Goal: Task Accomplishment & Management: Manage account settings

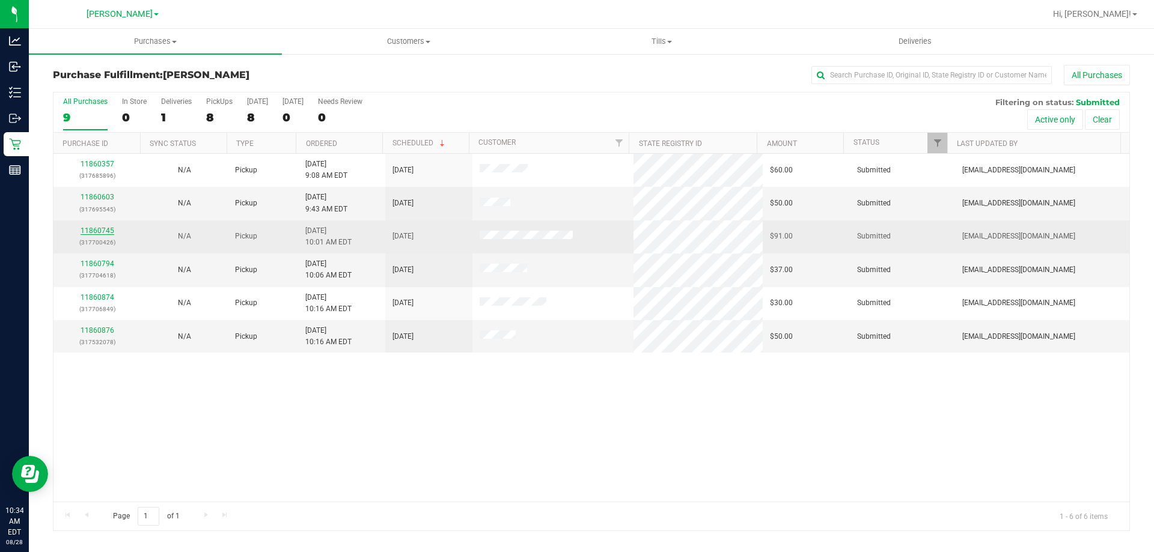
click at [87, 231] on link "11860745" at bounding box center [98, 231] width 34 height 8
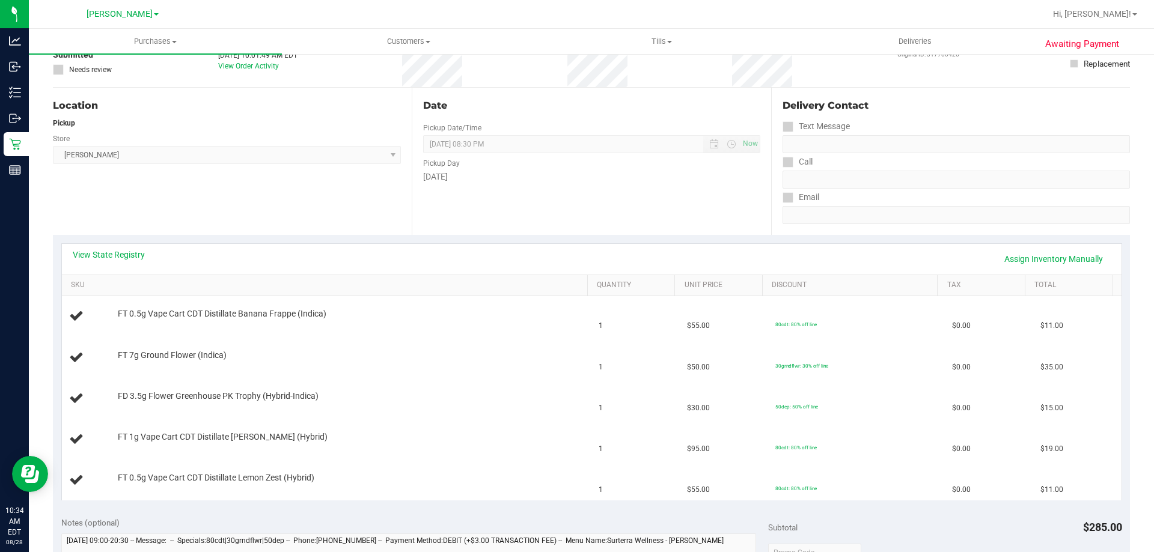
scroll to position [90, 0]
click at [124, 269] on div "View State Registry Assign Inventory Manually" at bounding box center [592, 258] width 1060 height 31
click at [124, 249] on link "View State Registry" at bounding box center [109, 254] width 72 height 12
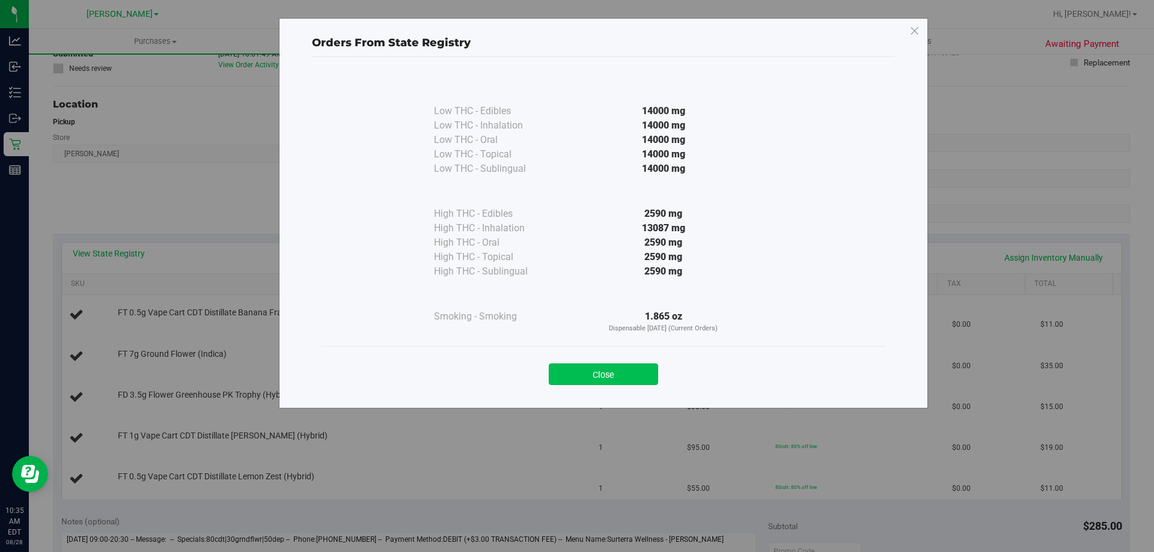
click at [621, 374] on button "Close" at bounding box center [603, 375] width 109 height 22
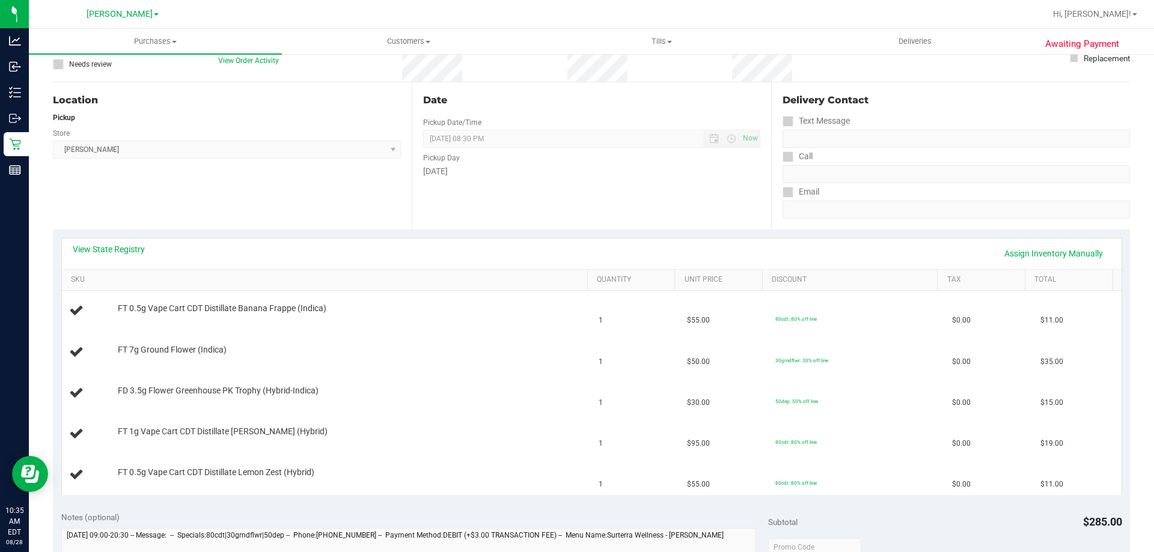
scroll to position [0, 0]
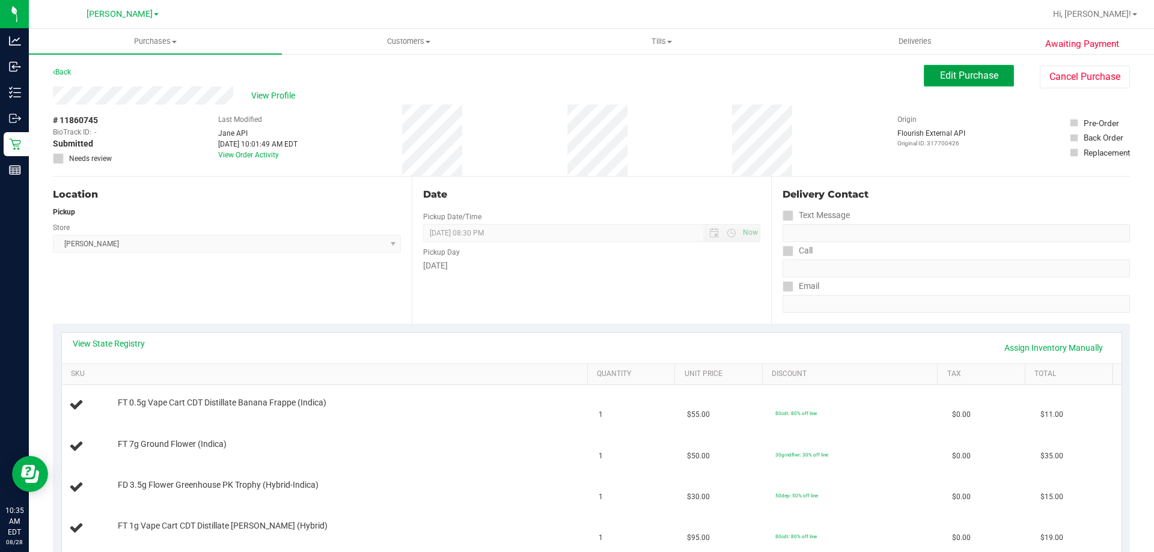
click at [982, 68] on button "Edit Purchase" at bounding box center [969, 76] width 90 height 22
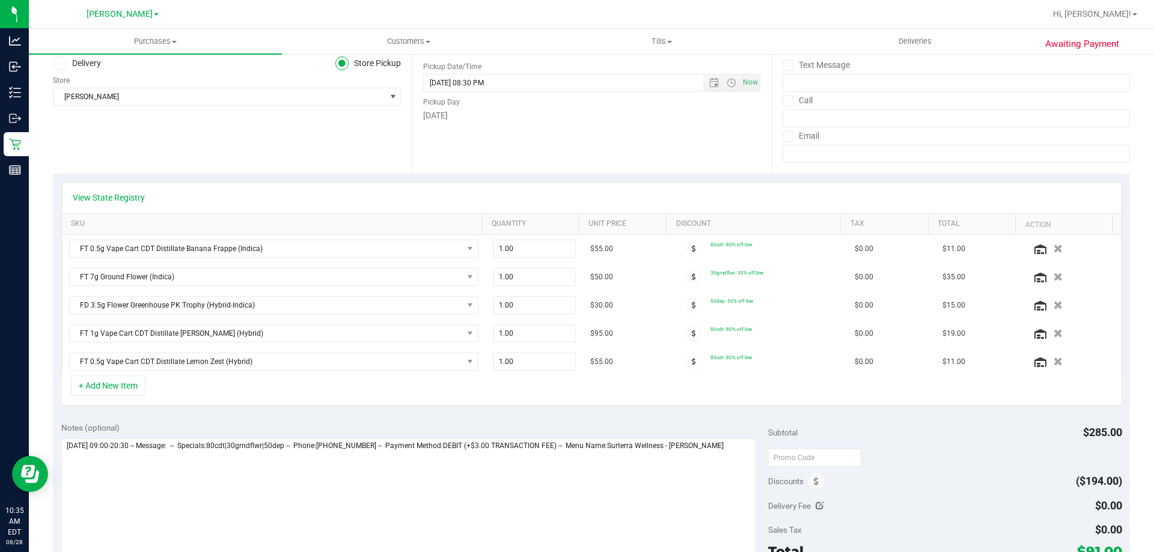
scroll to position [155, 0]
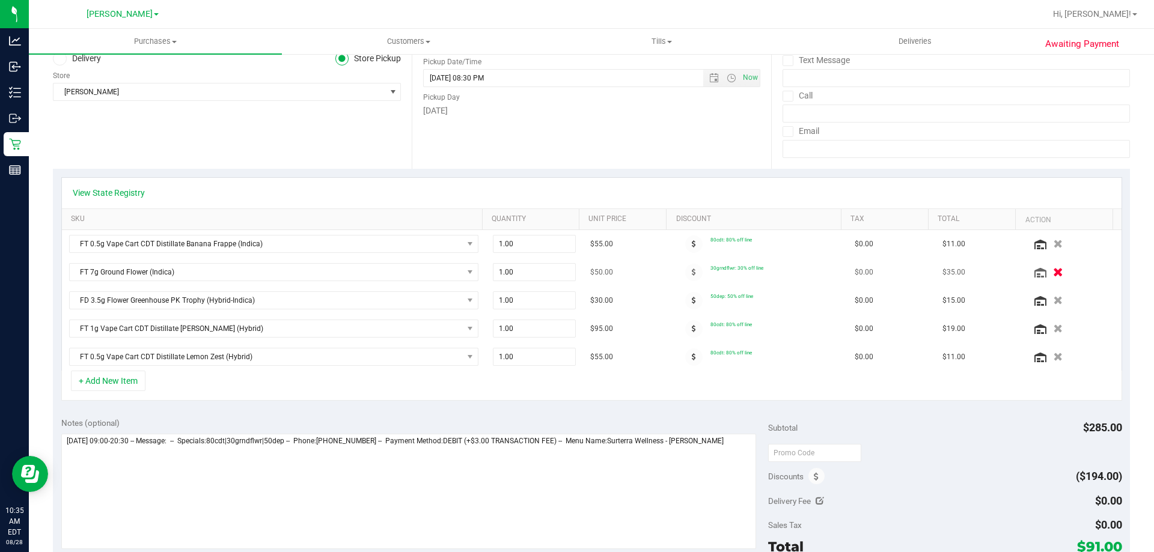
click at [1053, 272] on icon "button" at bounding box center [1058, 272] width 10 height 9
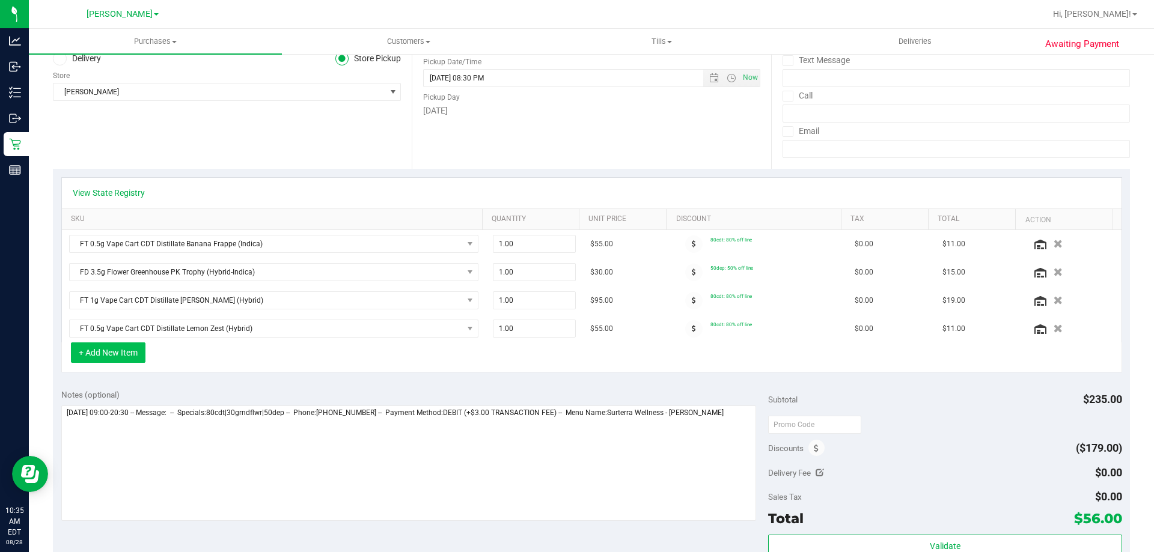
click at [110, 353] on button "+ Add New Item" at bounding box center [108, 353] width 75 height 20
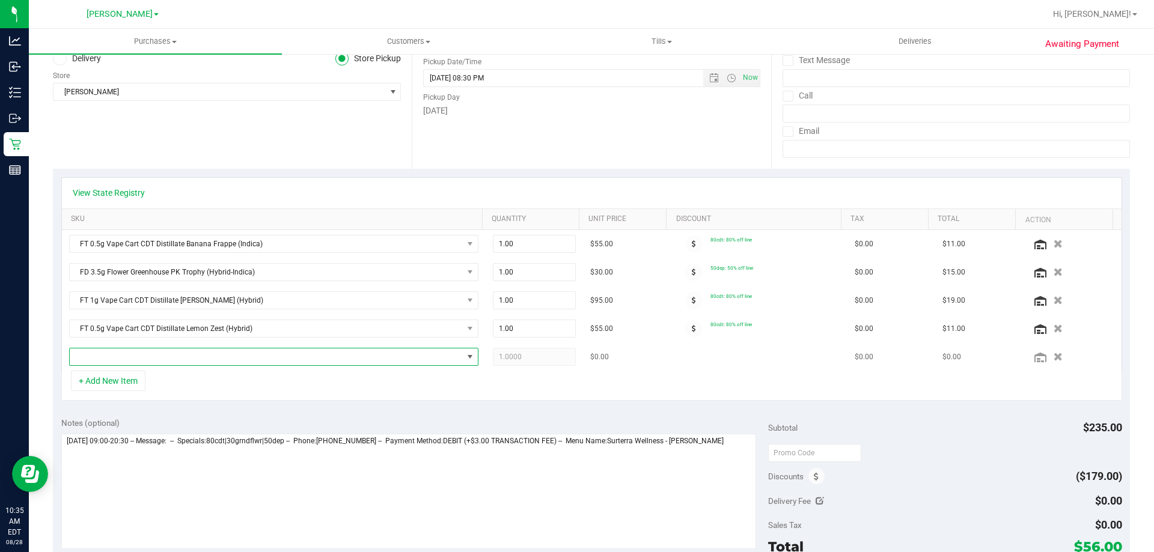
click at [166, 356] on span "NO DATA FOUND" at bounding box center [266, 357] width 393 height 17
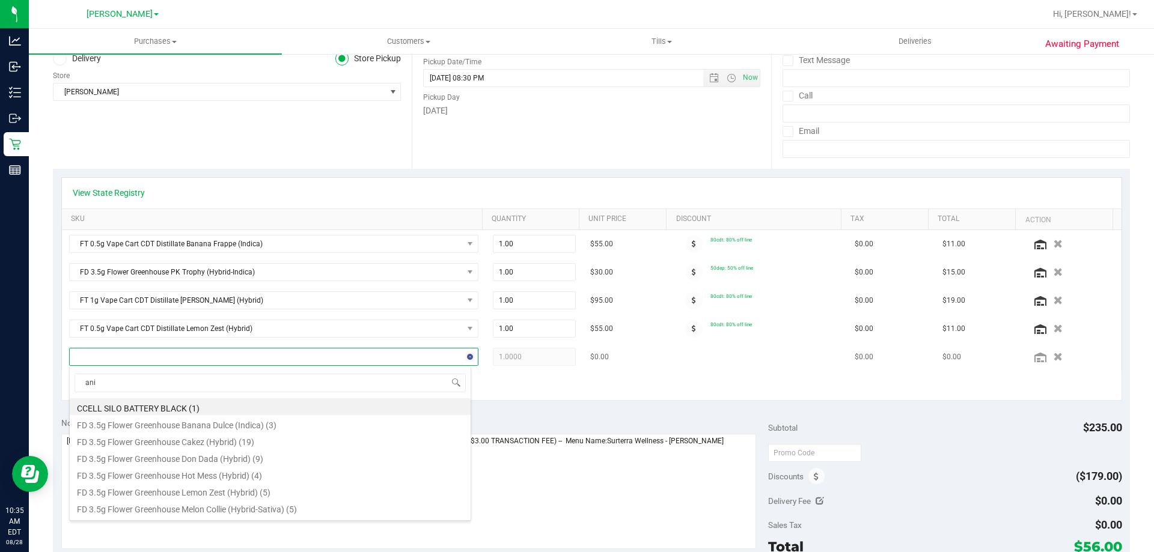
scroll to position [18, 398]
type input "anim"
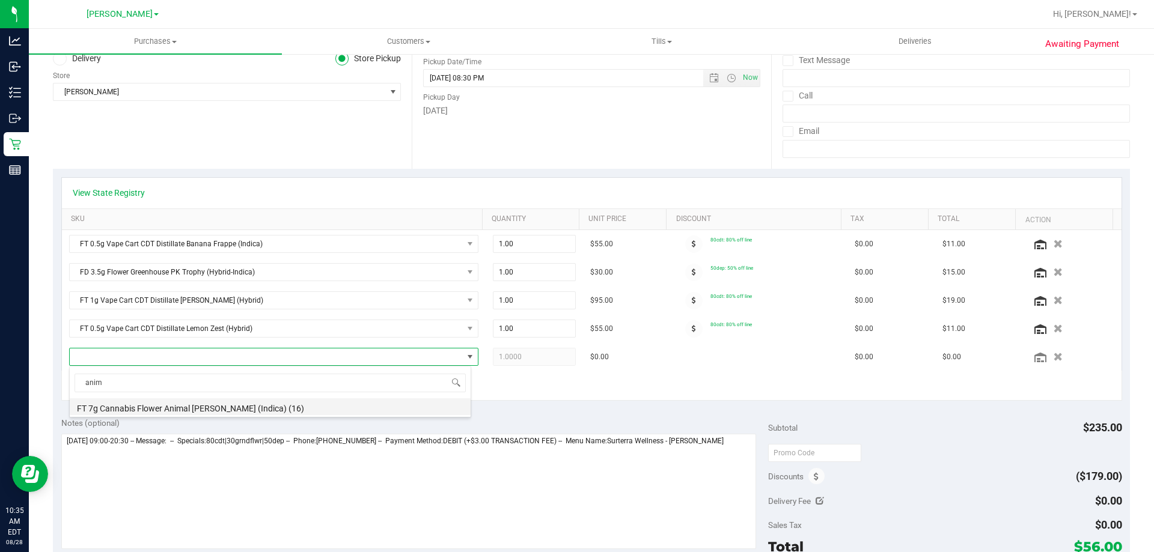
click at [204, 409] on li "FT 7g Cannabis Flower Animal Larry (Indica) (16)" at bounding box center [270, 406] width 401 height 17
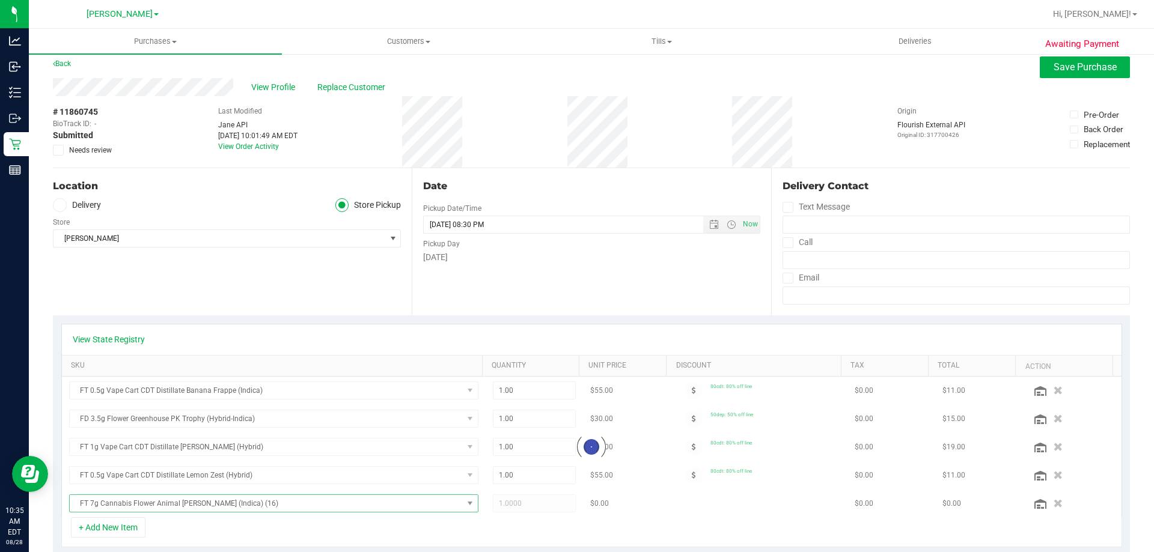
scroll to position [0, 0]
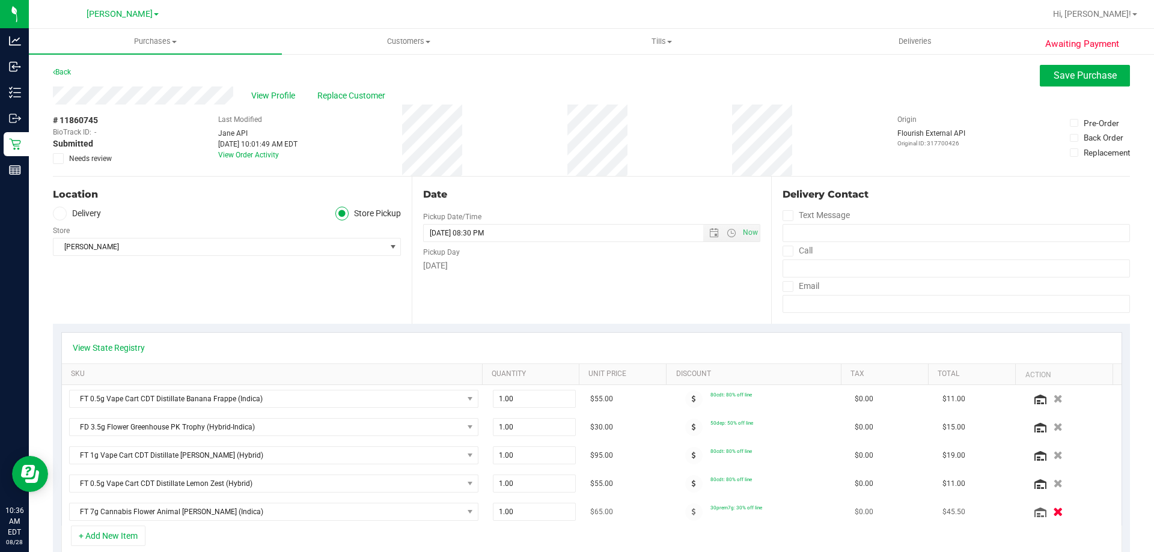
click at [1053, 515] on icon "button" at bounding box center [1058, 512] width 10 height 9
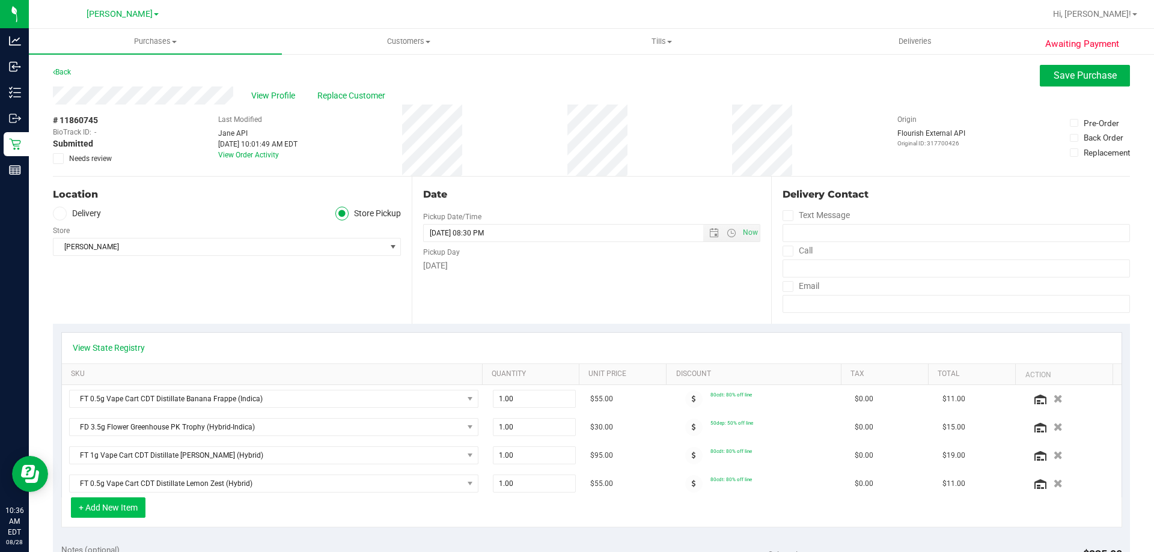
click at [103, 502] on button "+ Add New Item" at bounding box center [108, 508] width 75 height 20
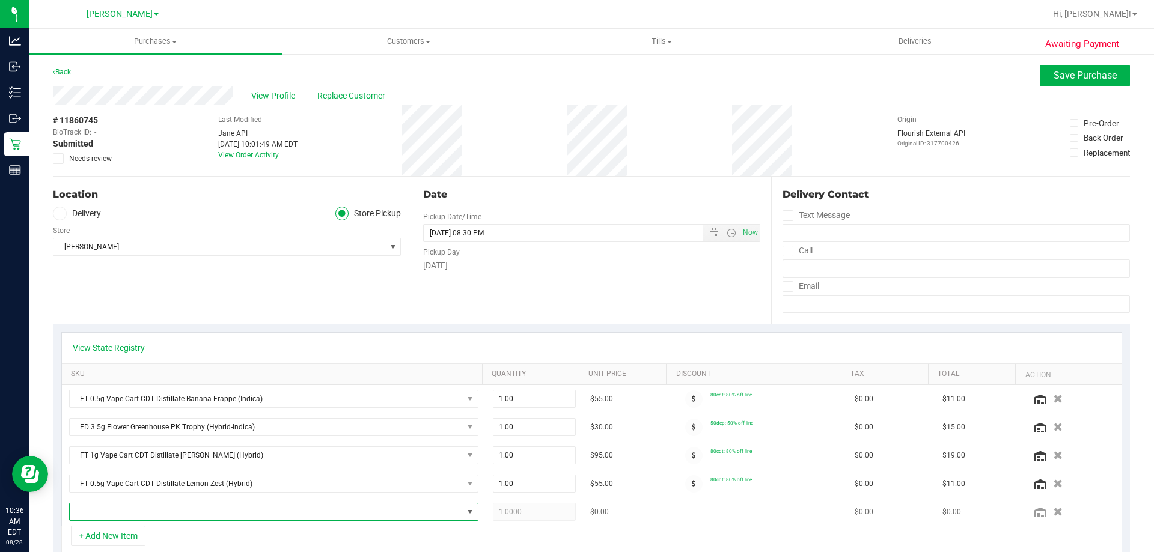
click at [181, 516] on span "NO DATA FOUND" at bounding box center [266, 512] width 393 height 17
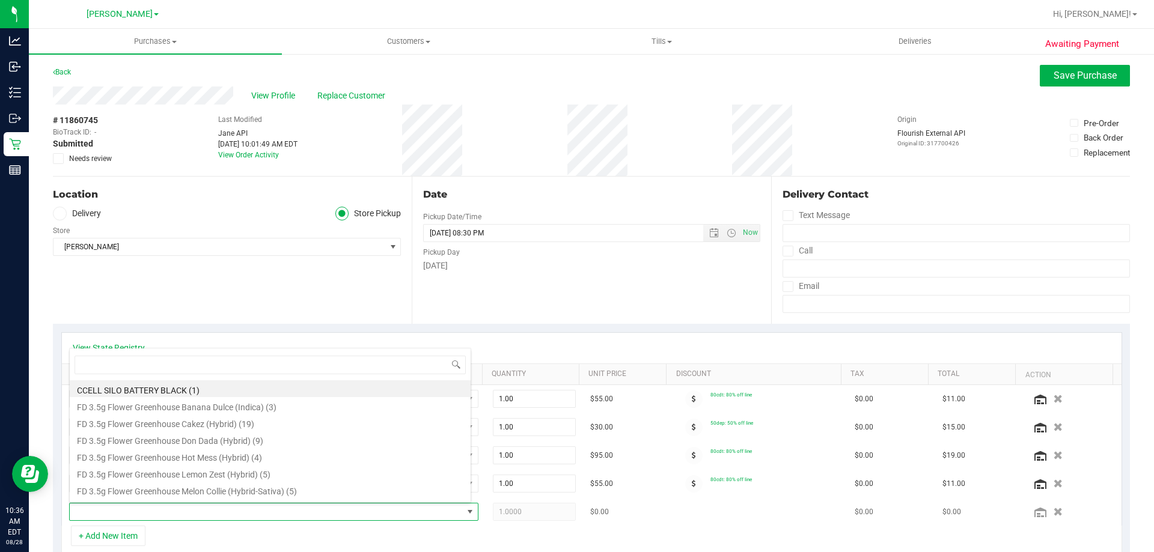
scroll to position [18, 398]
type input "ground"
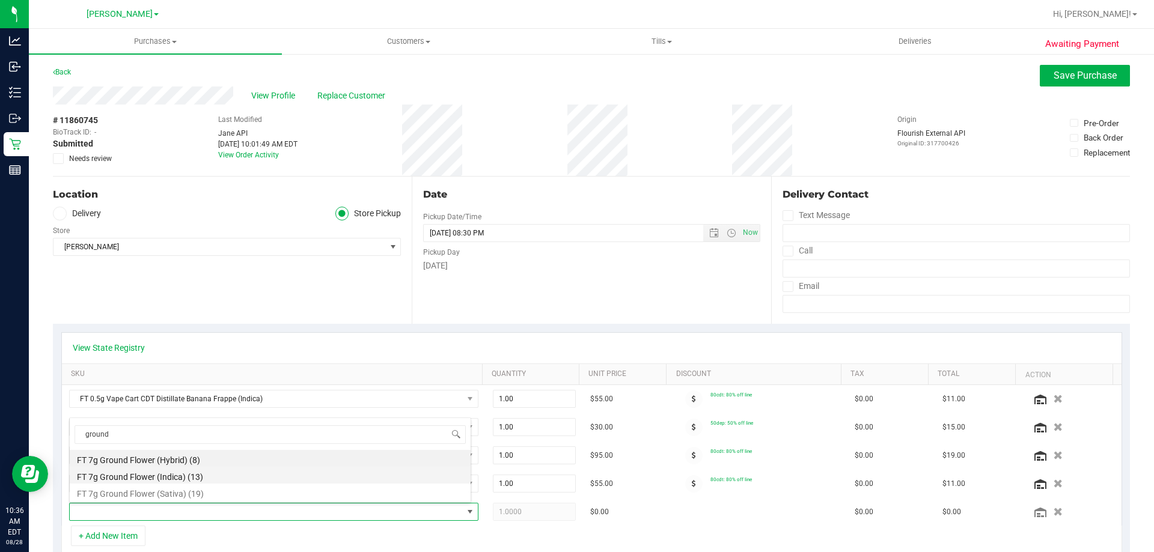
click at [219, 480] on li "FT 7g Ground Flower (Indica) (13)" at bounding box center [270, 475] width 401 height 17
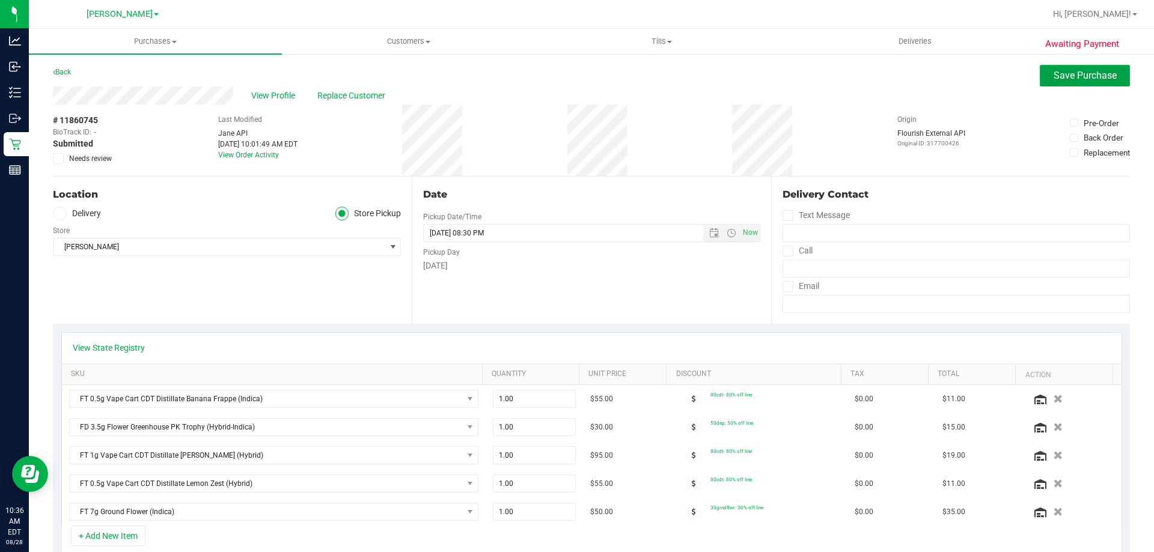
click at [1059, 75] on span "Save Purchase" at bounding box center [1085, 75] width 63 height 11
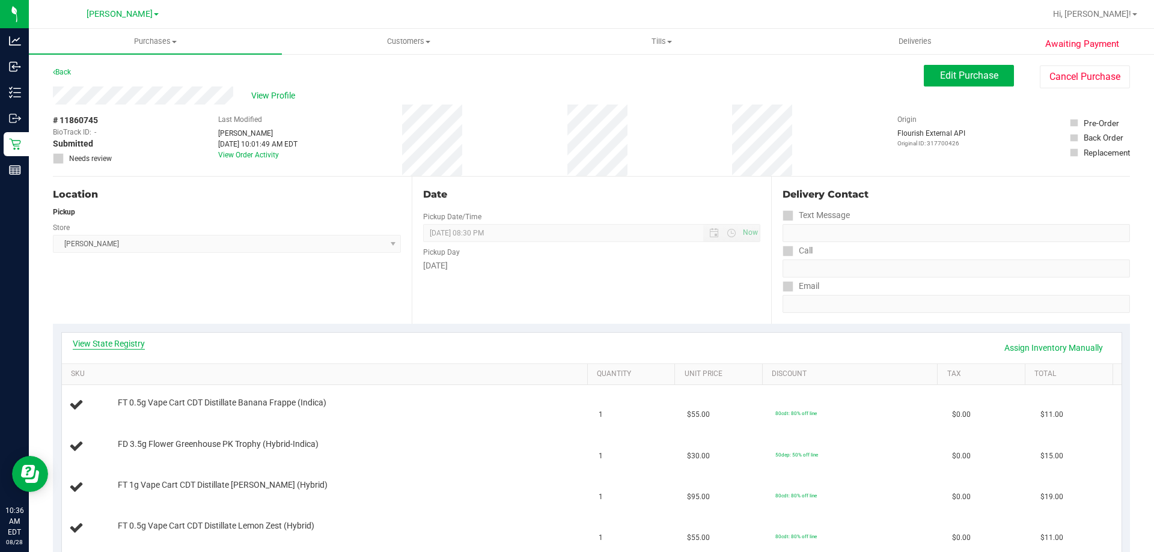
click at [126, 346] on link "View State Registry" at bounding box center [109, 344] width 72 height 12
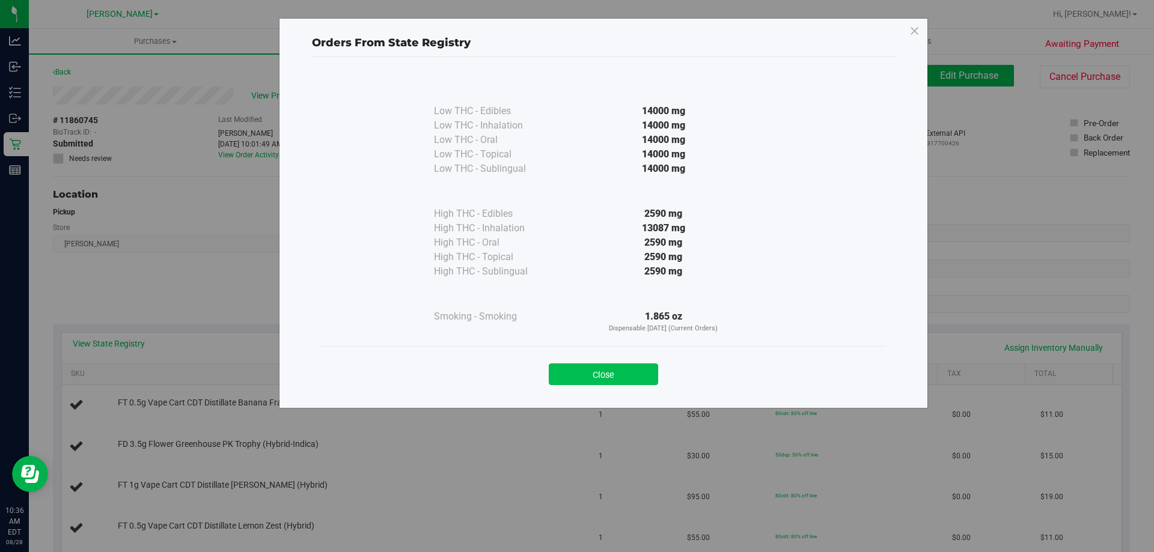
click at [631, 376] on button "Close" at bounding box center [603, 375] width 109 height 22
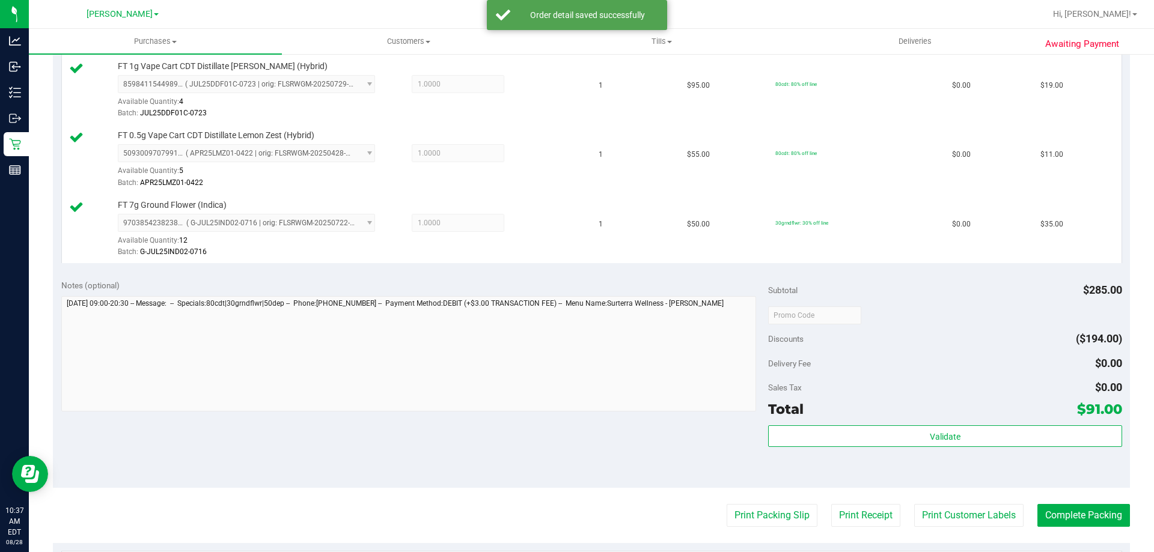
scroll to position [551, 0]
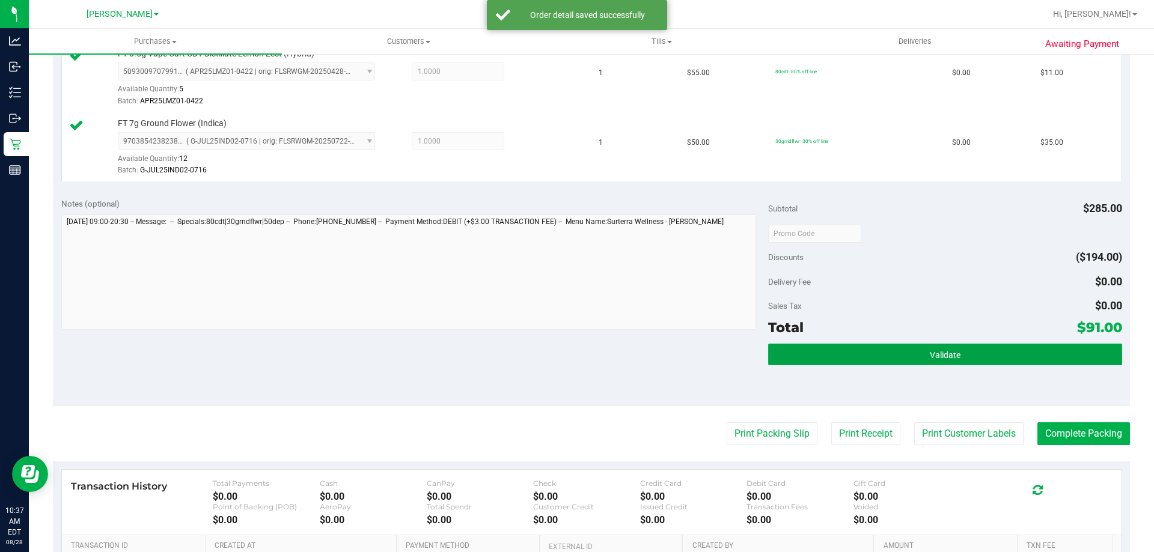
click at [951, 358] on span "Validate" at bounding box center [945, 355] width 31 height 10
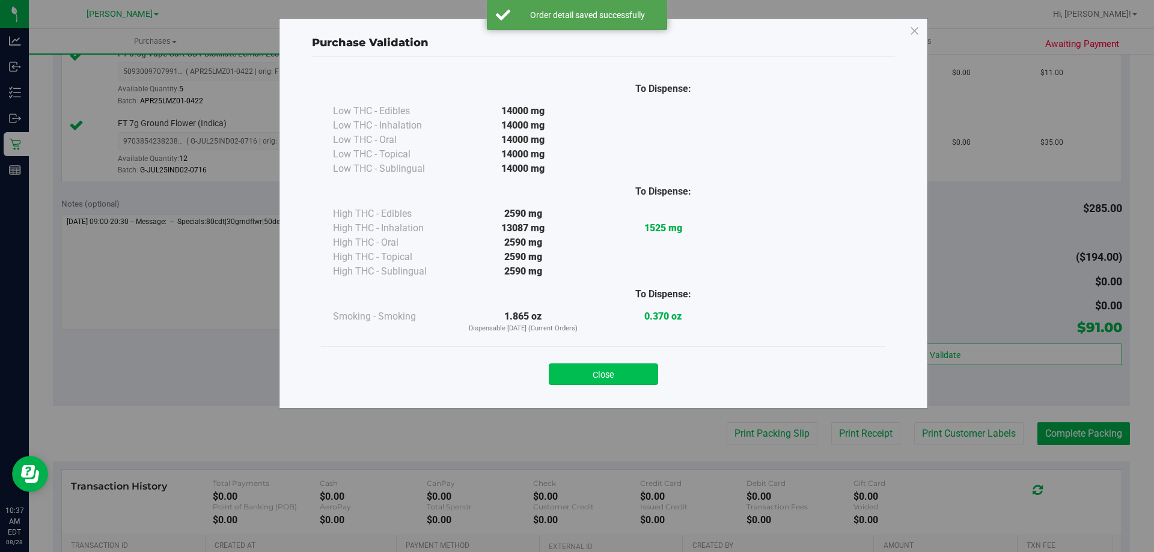
click at [604, 382] on button "Close" at bounding box center [603, 375] width 109 height 22
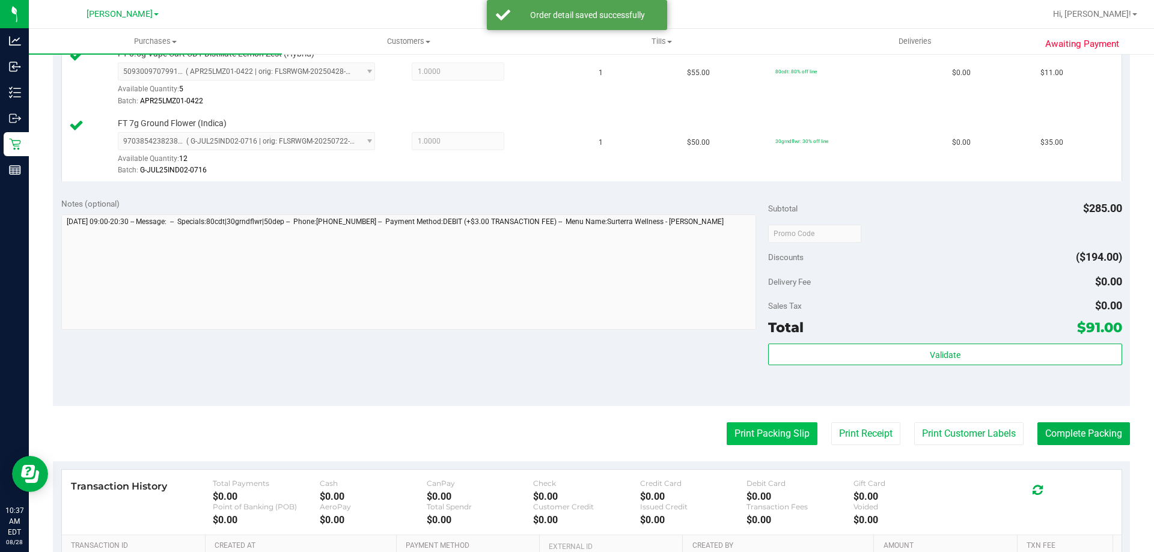
click at [763, 440] on button "Print Packing Slip" at bounding box center [772, 433] width 91 height 23
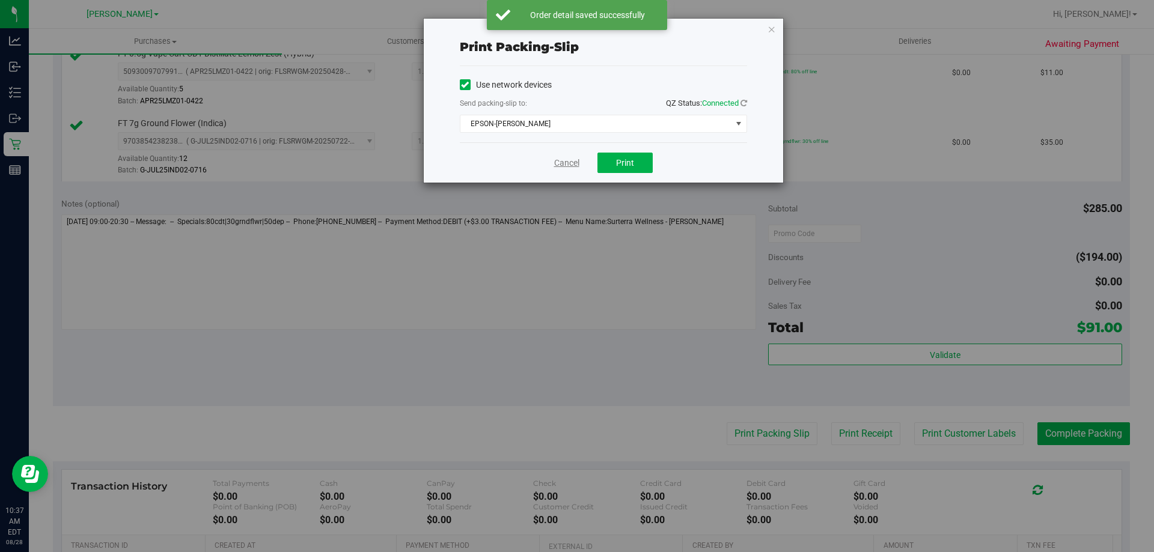
click at [560, 167] on link "Cancel" at bounding box center [566, 163] width 25 height 13
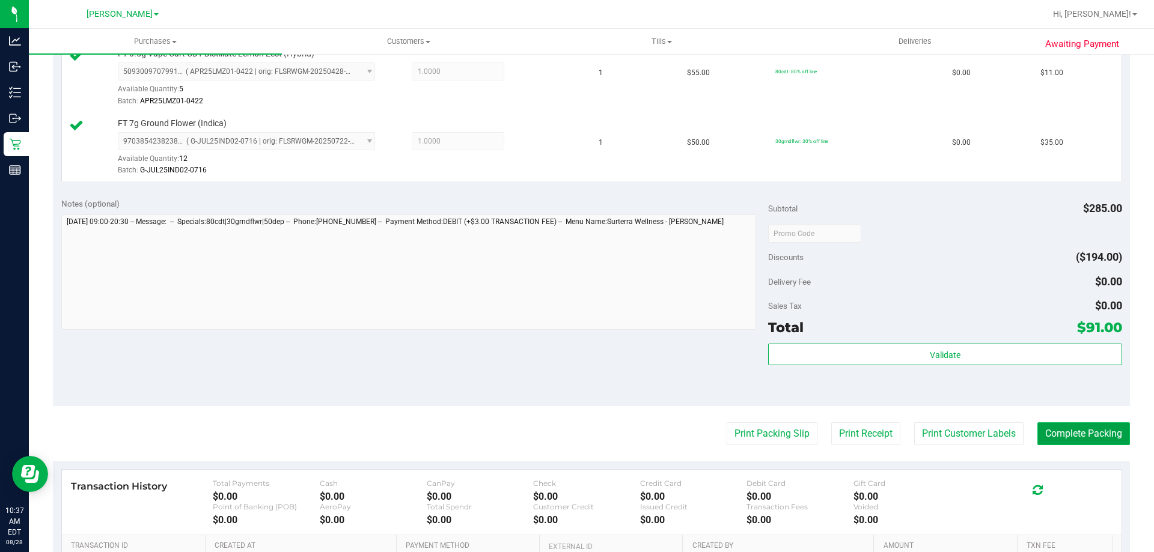
click at [1057, 441] on button "Complete Packing" at bounding box center [1083, 433] width 93 height 23
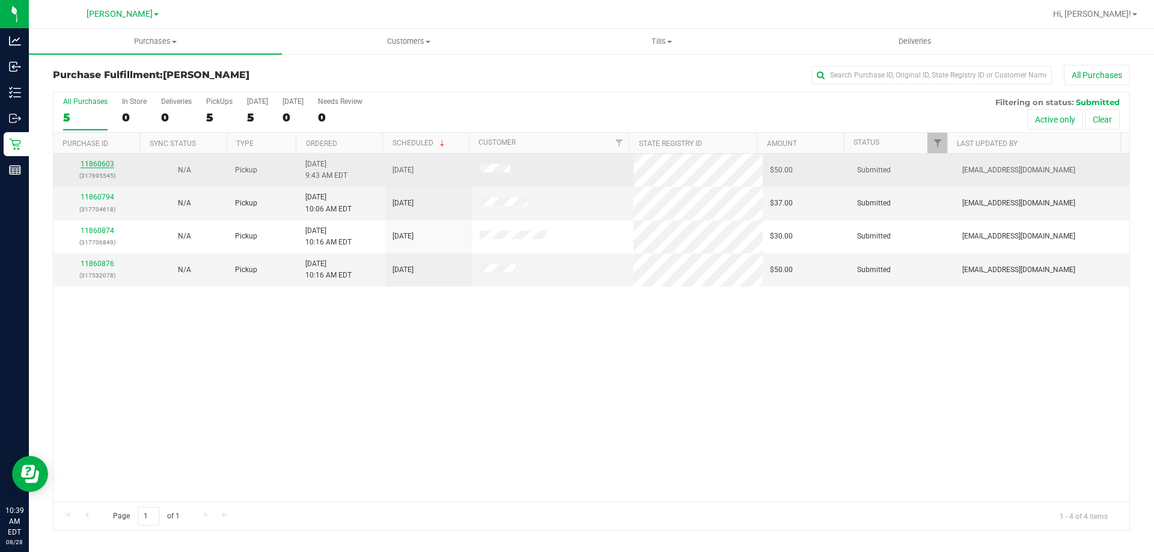
click at [104, 163] on link "11860603" at bounding box center [98, 164] width 34 height 8
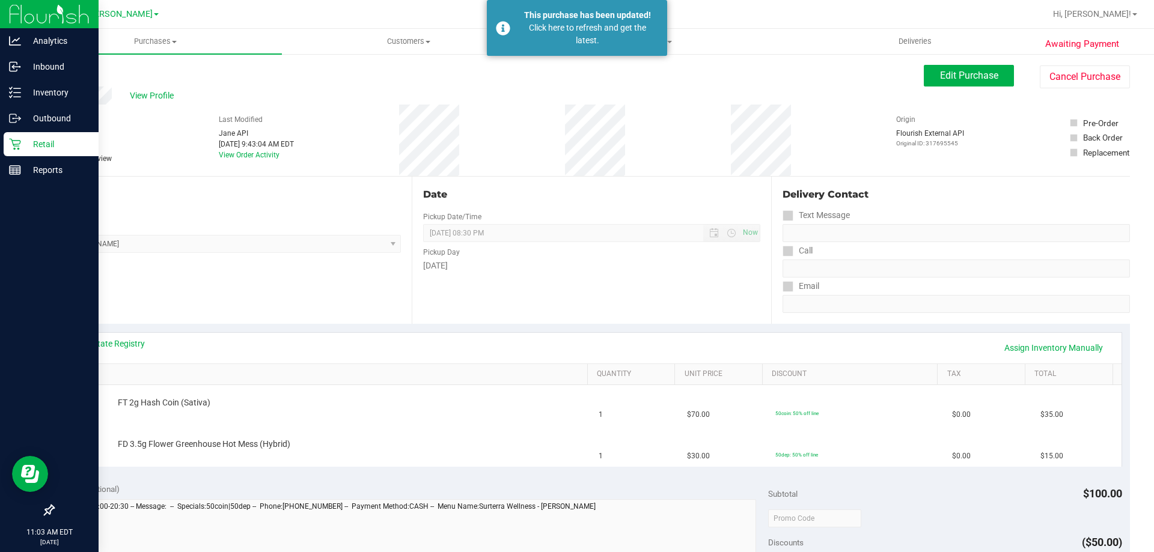
click at [50, 145] on p "Retail" at bounding box center [57, 144] width 72 height 14
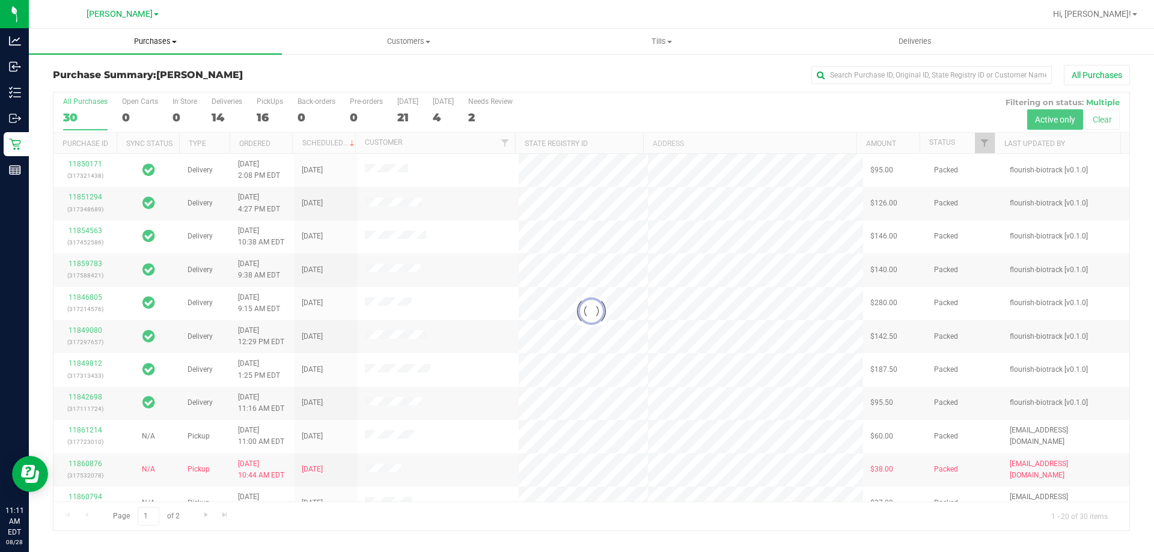
click at [159, 44] on span "Purchases" at bounding box center [155, 41] width 253 height 11
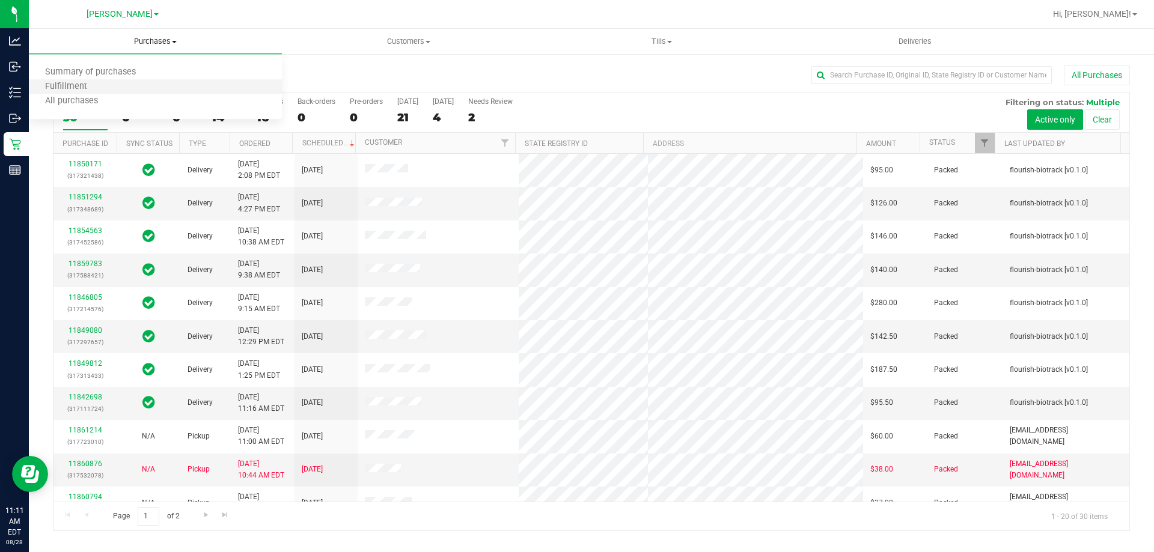
click at [150, 85] on li "Fulfillment" at bounding box center [155, 87] width 253 height 14
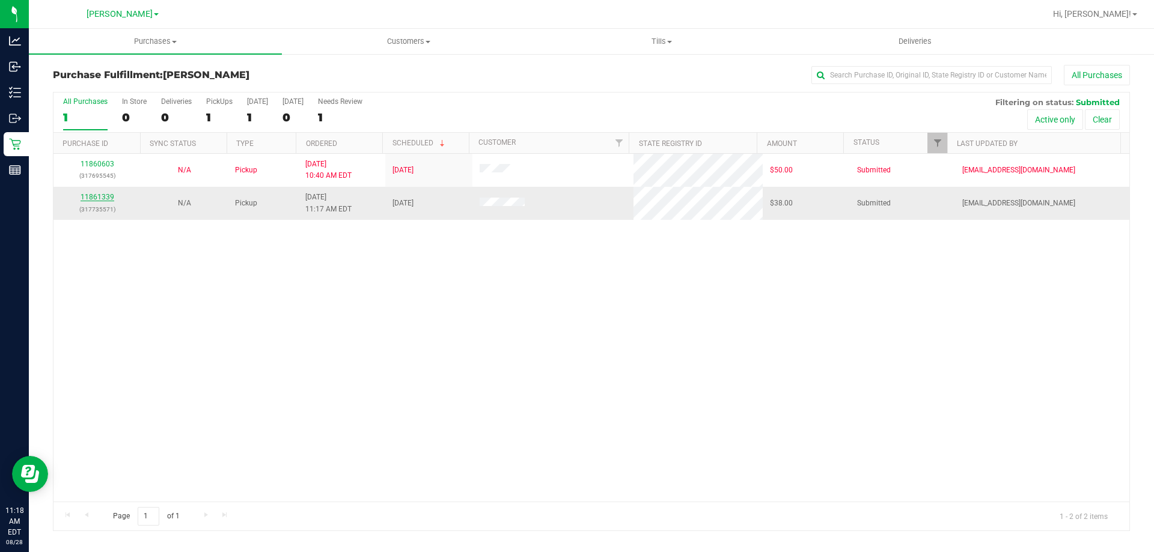
click at [97, 195] on link "11861339" at bounding box center [98, 197] width 34 height 8
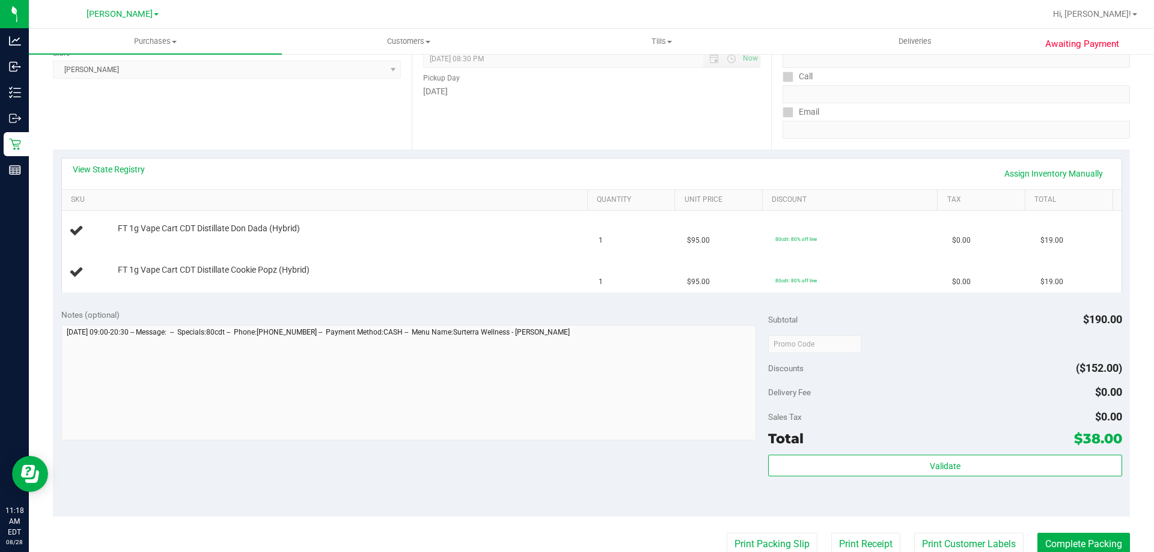
scroll to position [216, 0]
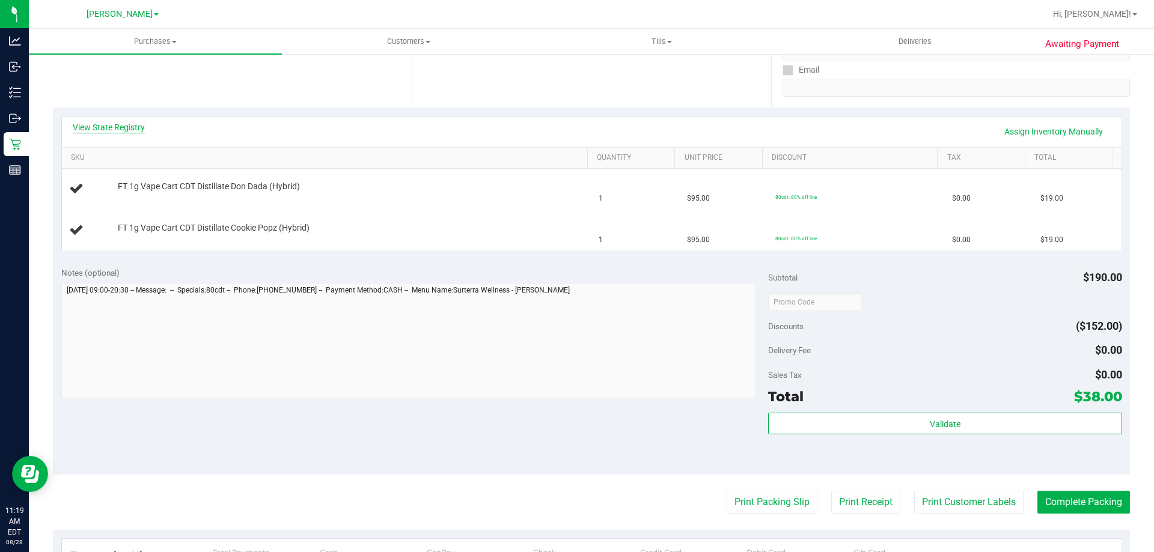
click at [123, 129] on link "View State Registry" at bounding box center [109, 127] width 72 height 12
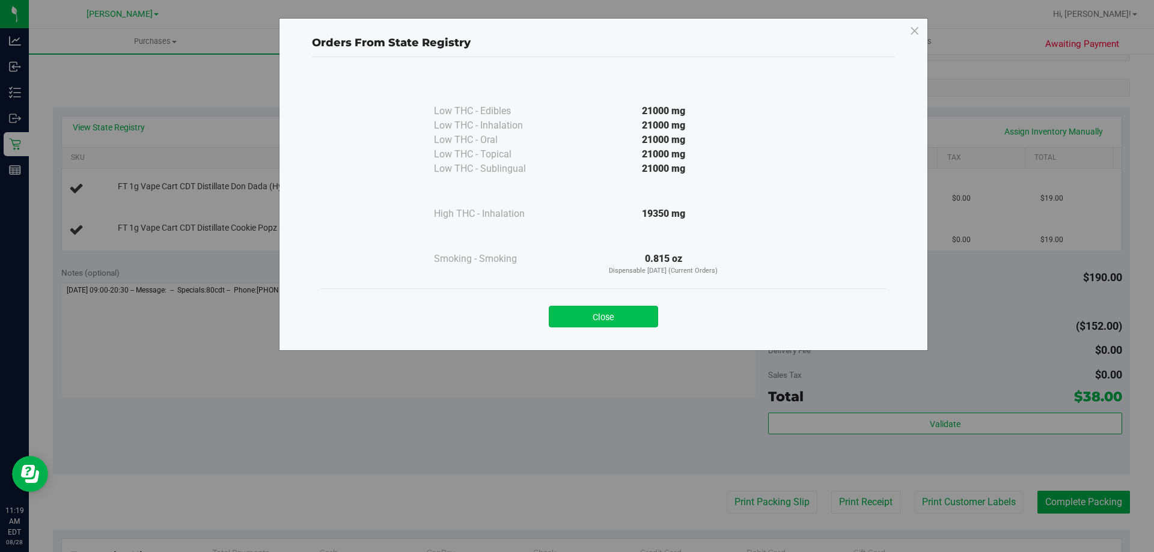
click at [633, 320] on button "Close" at bounding box center [603, 317] width 109 height 22
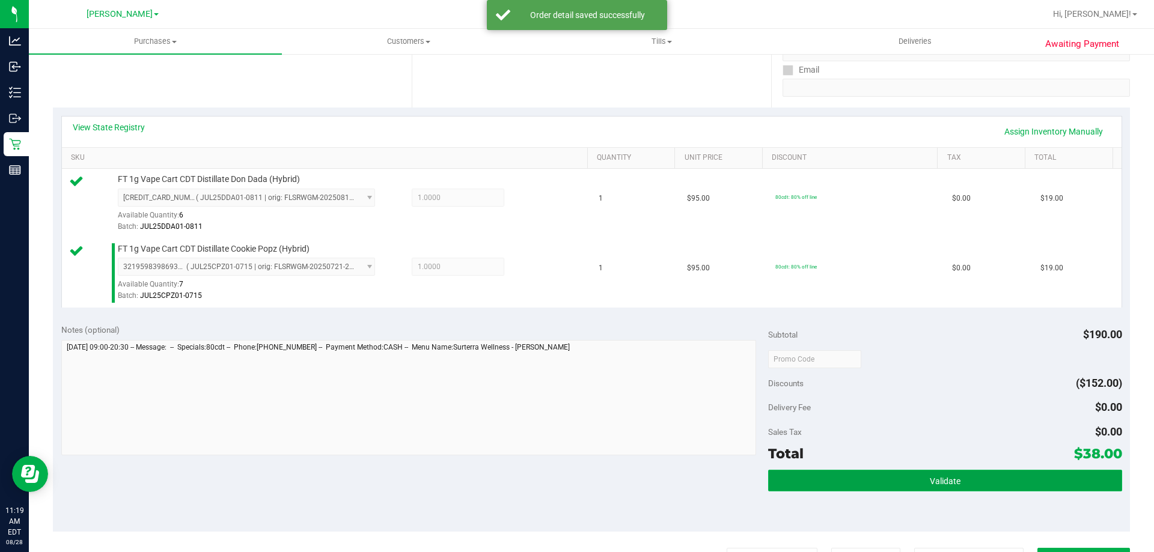
click at [964, 472] on button "Validate" at bounding box center [944, 481] width 353 height 22
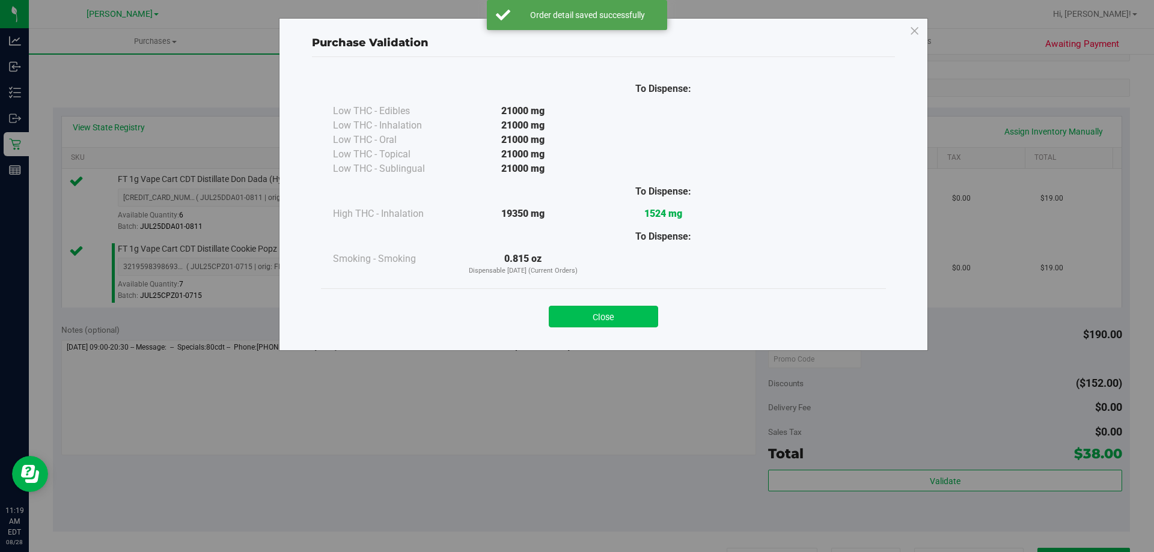
click at [634, 316] on button "Close" at bounding box center [603, 317] width 109 height 22
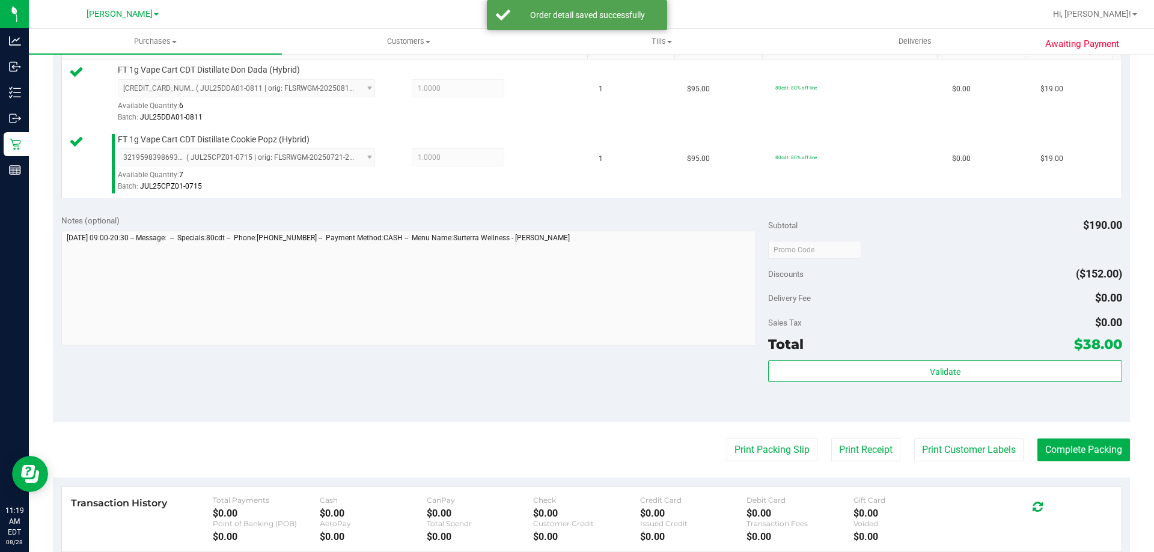
scroll to position [419, 0]
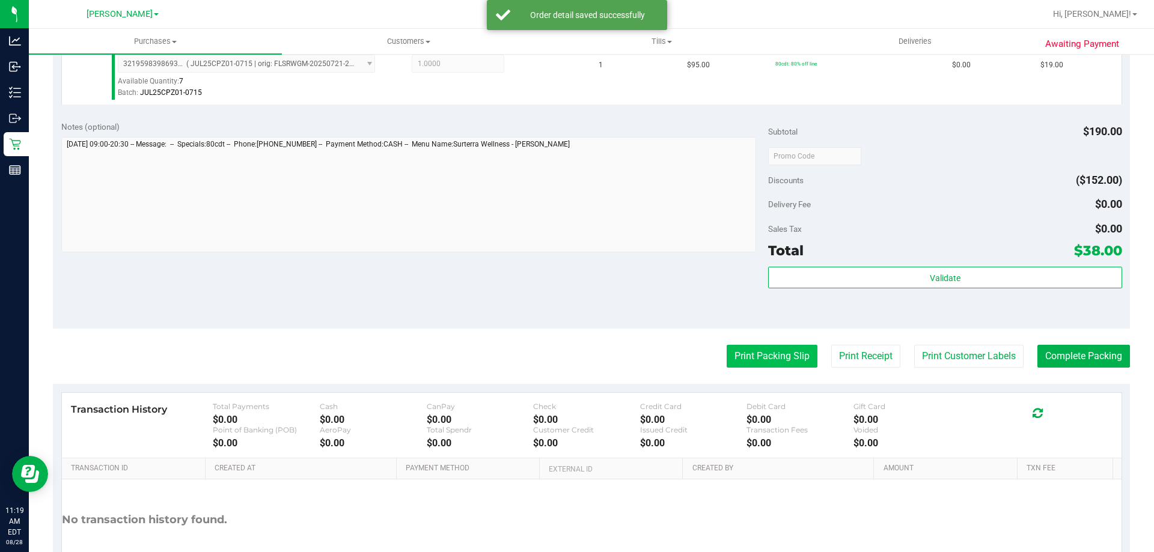
click at [780, 362] on button "Print Packing Slip" at bounding box center [772, 356] width 91 height 23
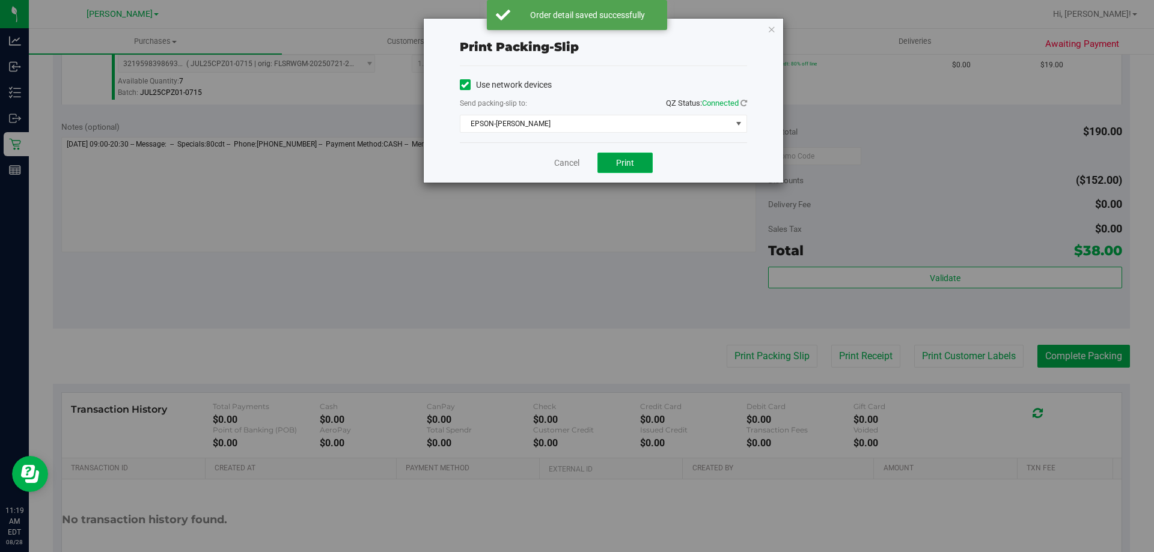
click at [610, 162] on button "Print" at bounding box center [624, 163] width 55 height 20
click at [554, 165] on link "Cancel" at bounding box center [566, 163] width 25 height 13
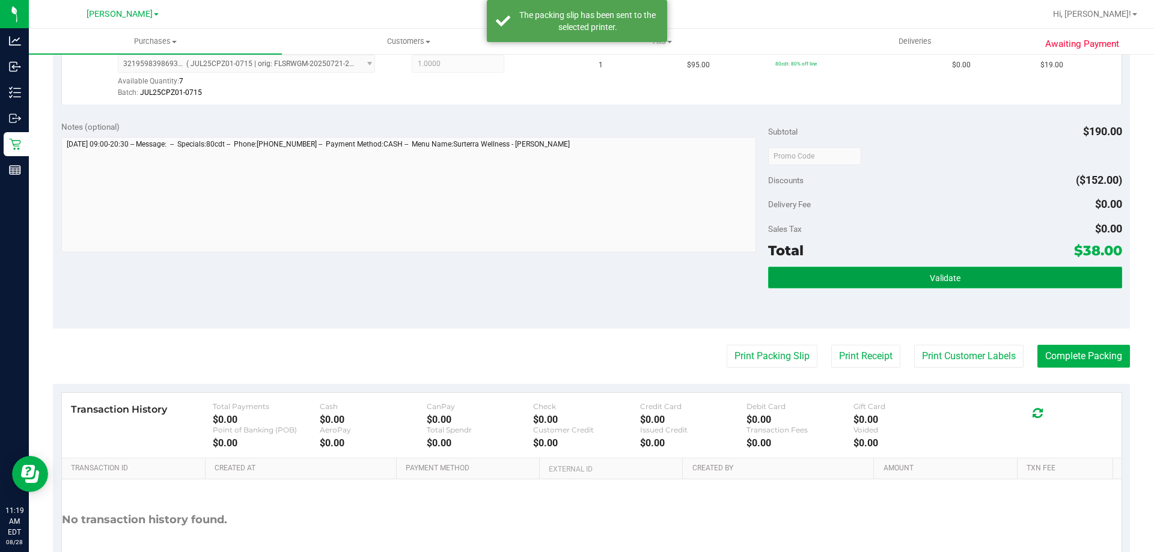
click at [956, 284] on button "Validate" at bounding box center [944, 278] width 353 height 22
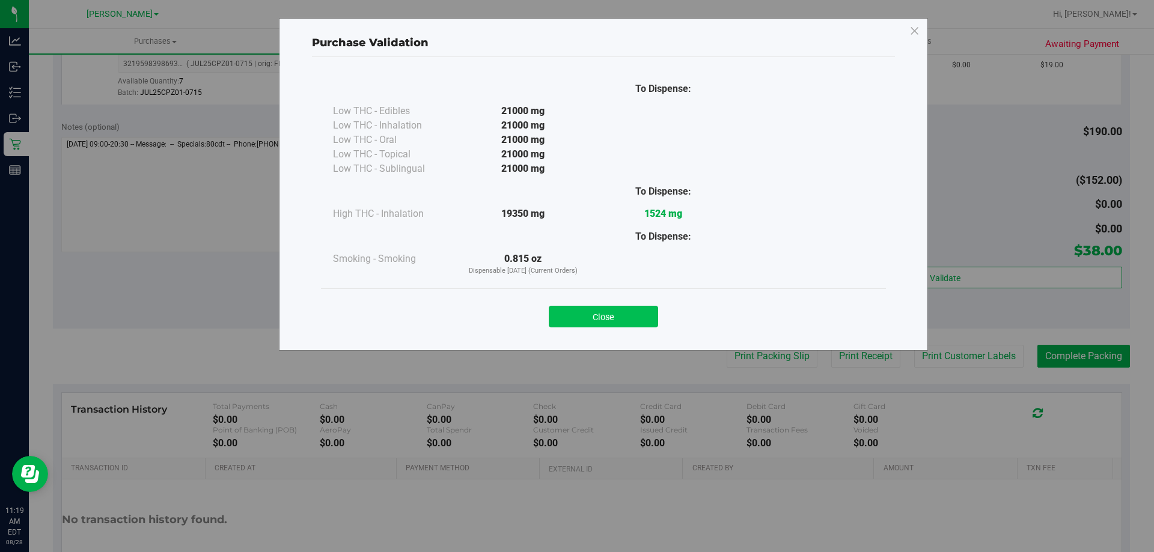
click at [614, 319] on button "Close" at bounding box center [603, 317] width 109 height 22
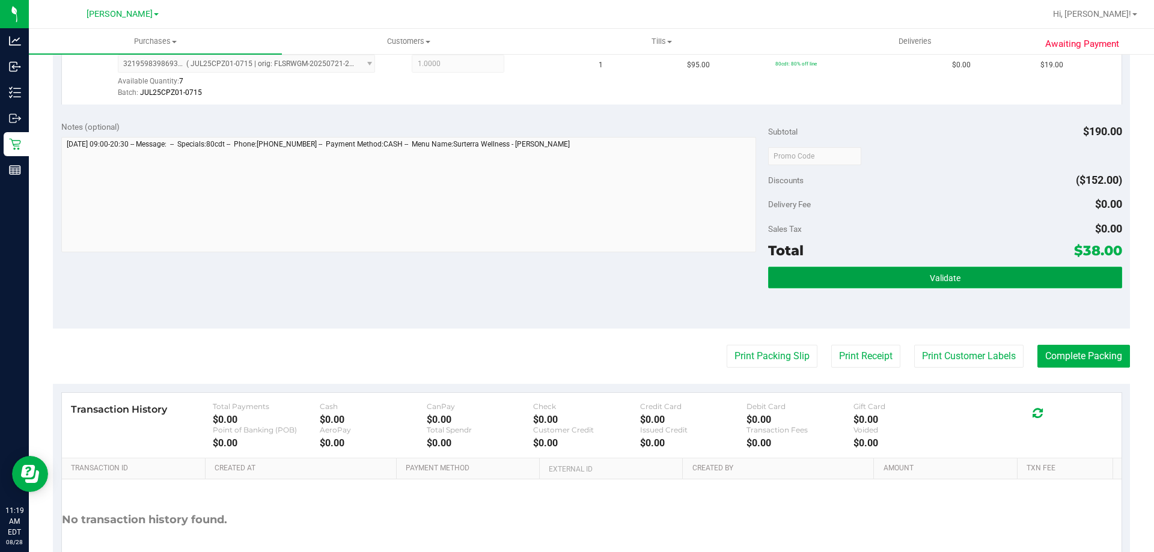
click at [1066, 285] on button "Validate" at bounding box center [944, 278] width 353 height 22
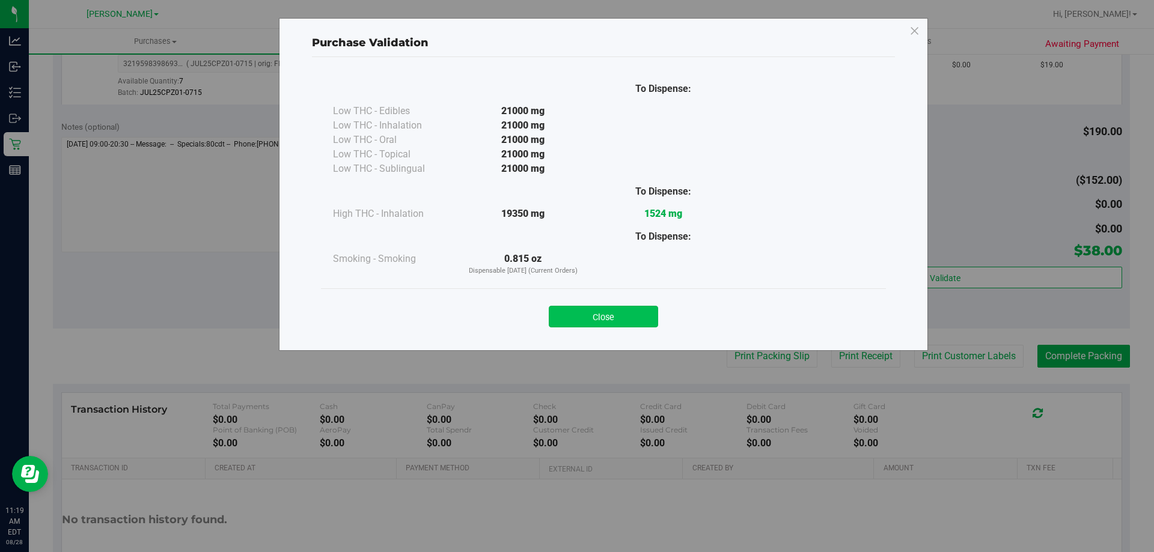
click at [618, 320] on button "Close" at bounding box center [603, 317] width 109 height 22
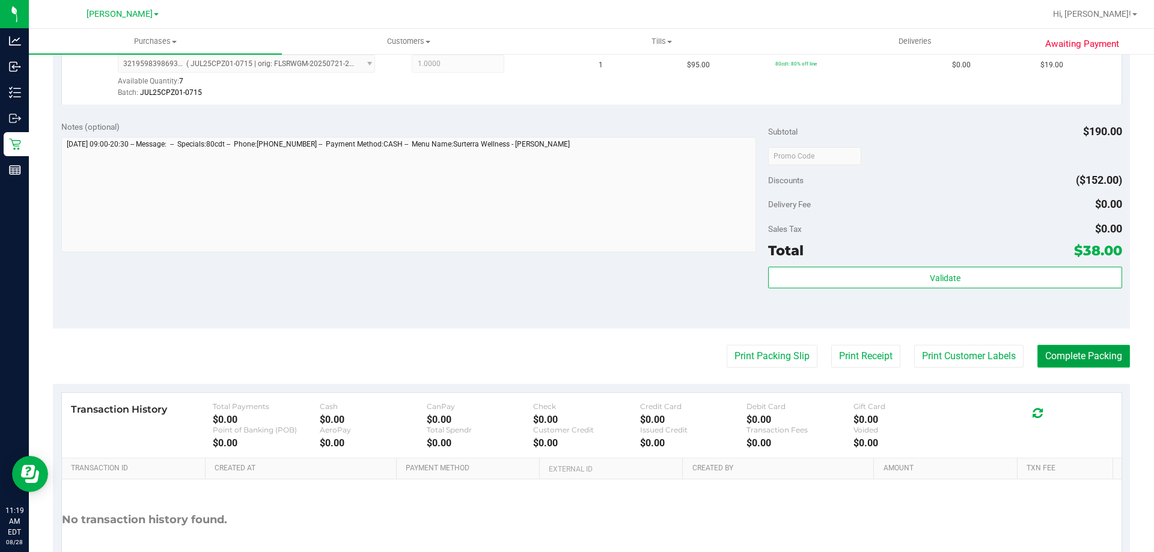
click at [1076, 361] on button "Complete Packing" at bounding box center [1083, 356] width 93 height 23
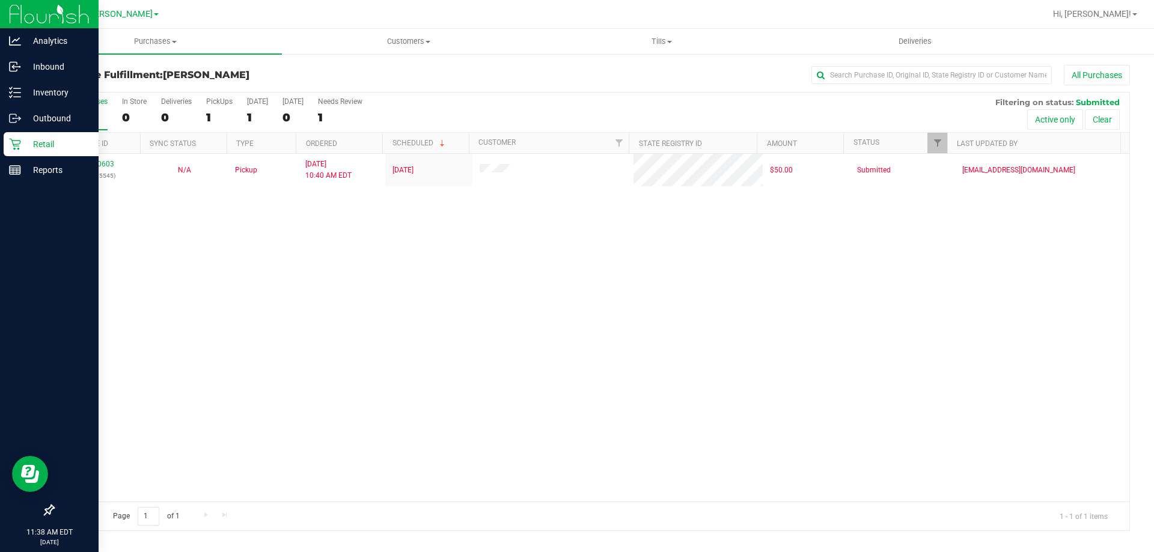
click at [11, 153] on div "Retail" at bounding box center [51, 144] width 95 height 24
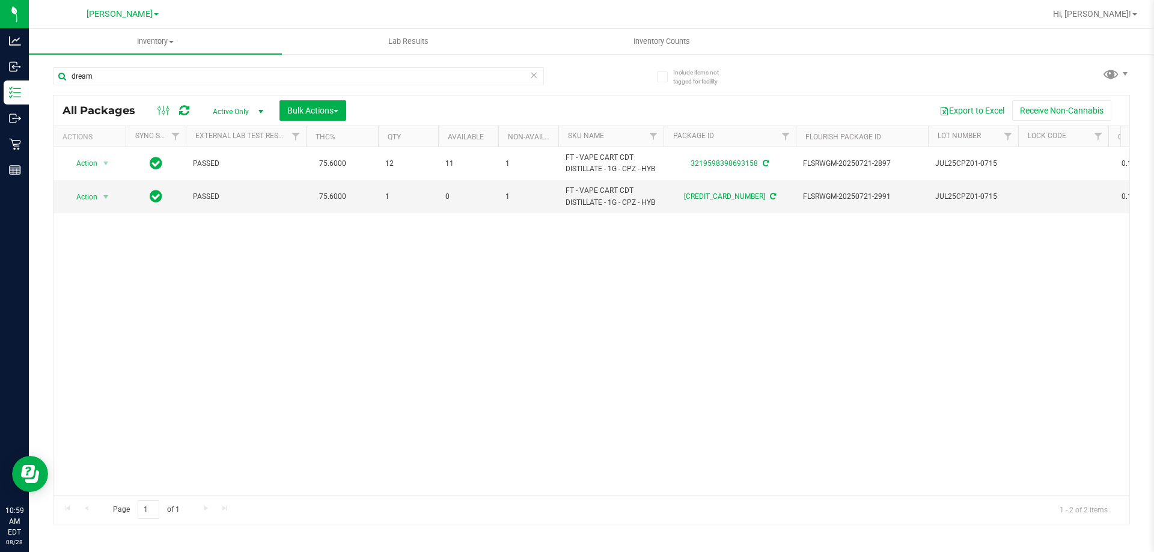
type input "dream"
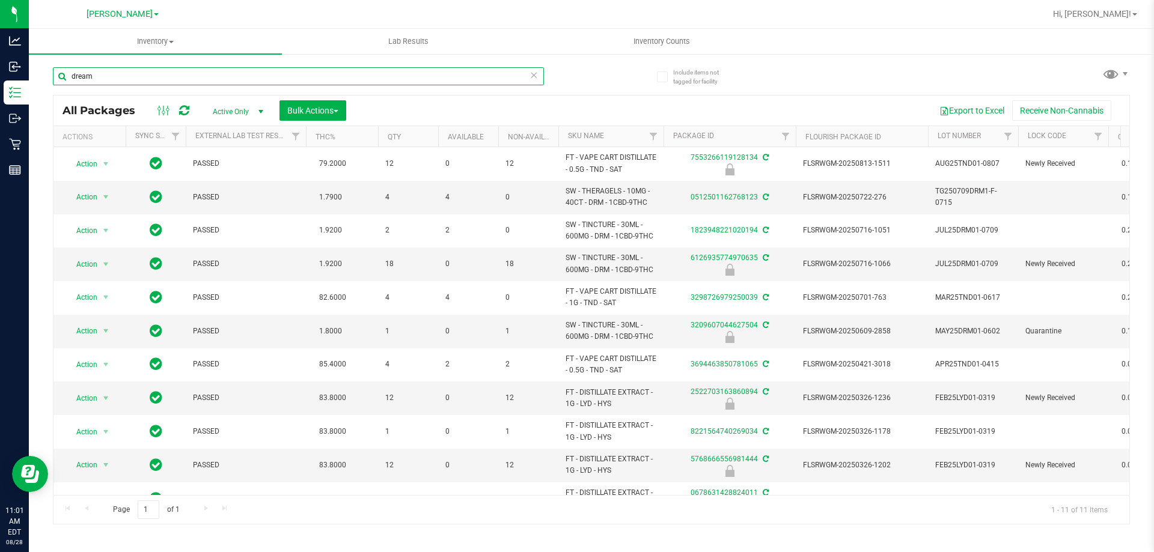
click at [456, 78] on input "dream" at bounding box center [298, 76] width 491 height 18
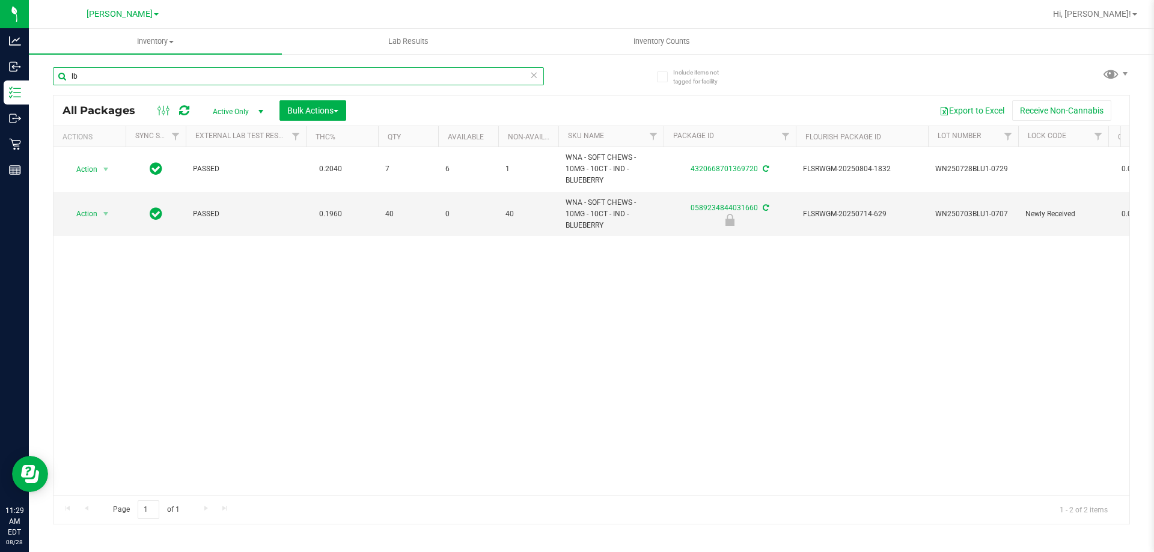
type input "l"
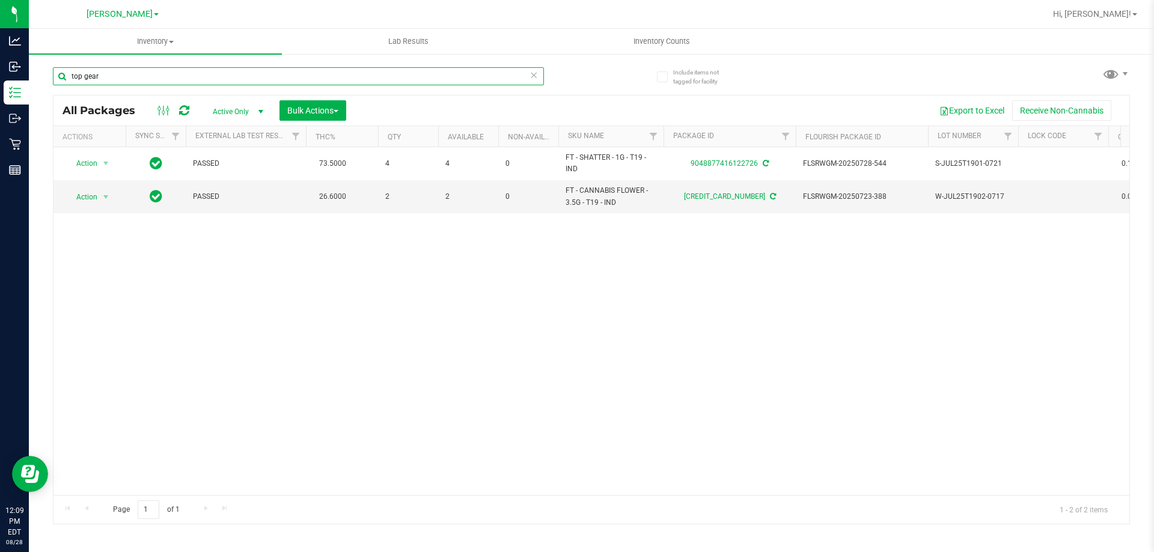
click at [314, 72] on input "top gear" at bounding box center [298, 76] width 491 height 18
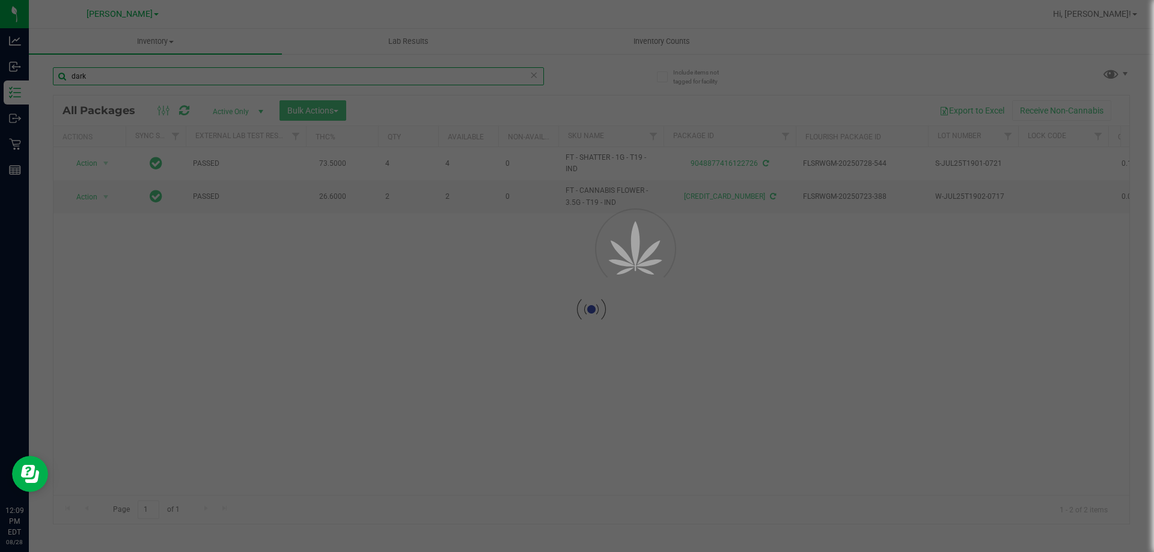
type input "dark"
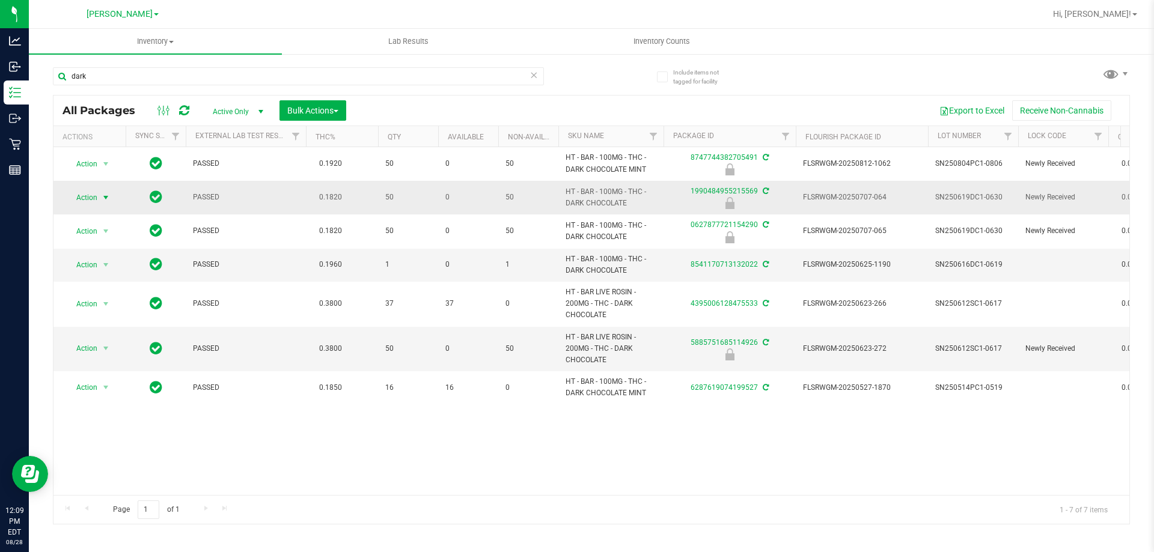
click at [103, 194] on span "select" at bounding box center [106, 198] width 10 height 10
click at [132, 331] on li "Unlock package" at bounding box center [104, 340] width 77 height 18
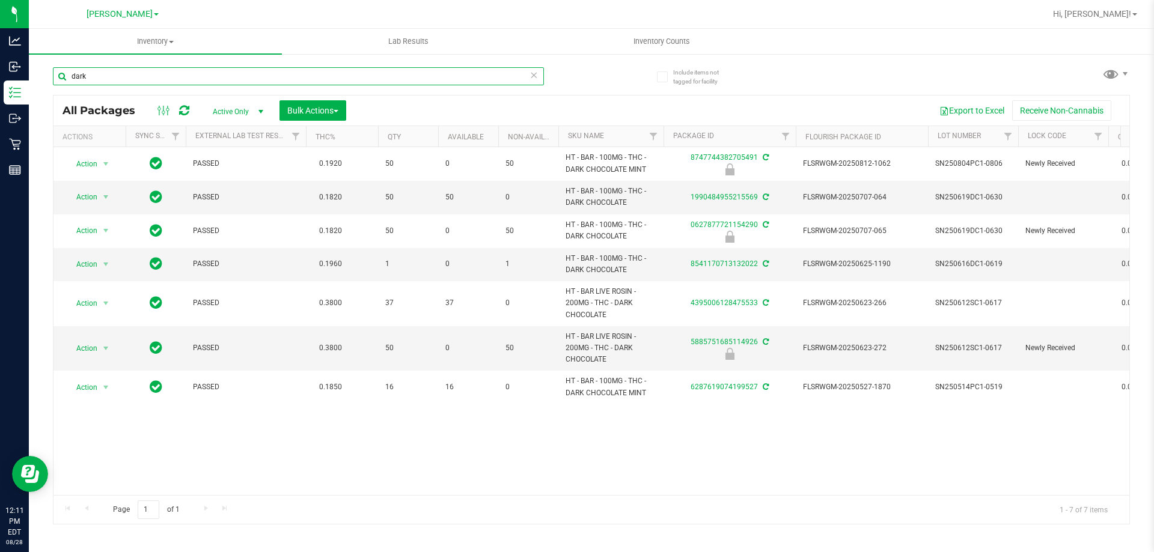
click at [124, 75] on input "dark" at bounding box center [298, 76] width 491 height 18
click at [122, 77] on input "dark" at bounding box center [298, 76] width 491 height 18
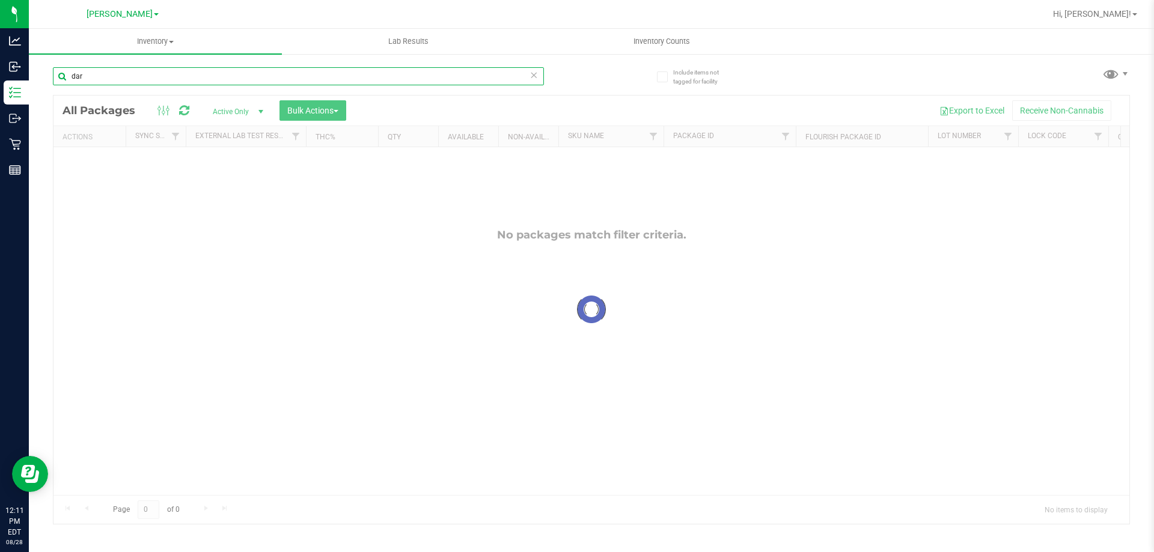
click at [122, 77] on input "dar" at bounding box center [298, 76] width 491 height 18
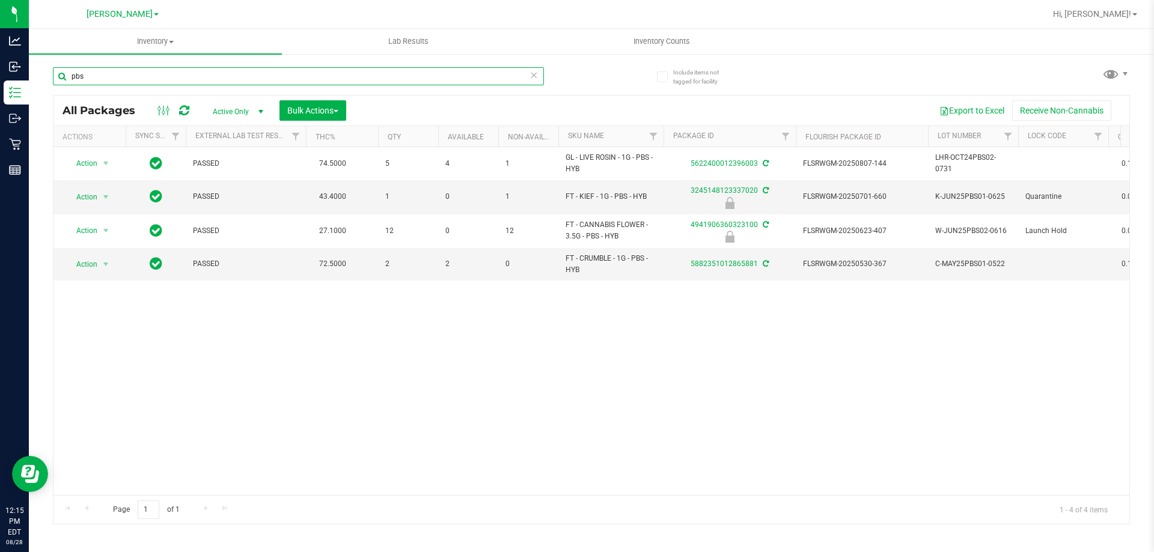
click at [325, 76] on input "pbs" at bounding box center [298, 76] width 491 height 18
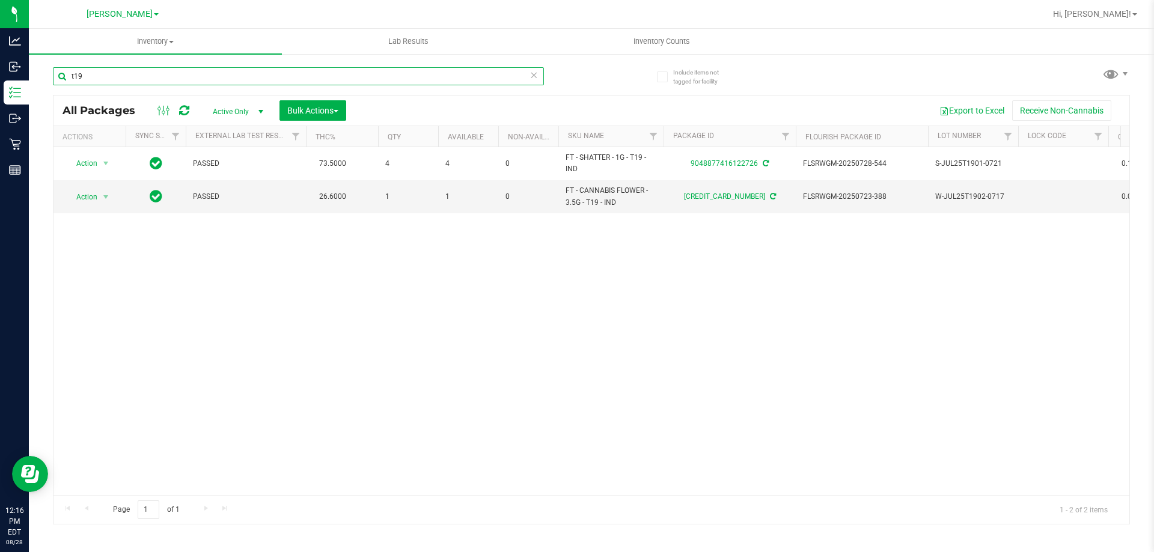
click at [226, 78] on input "t19" at bounding box center [298, 76] width 491 height 18
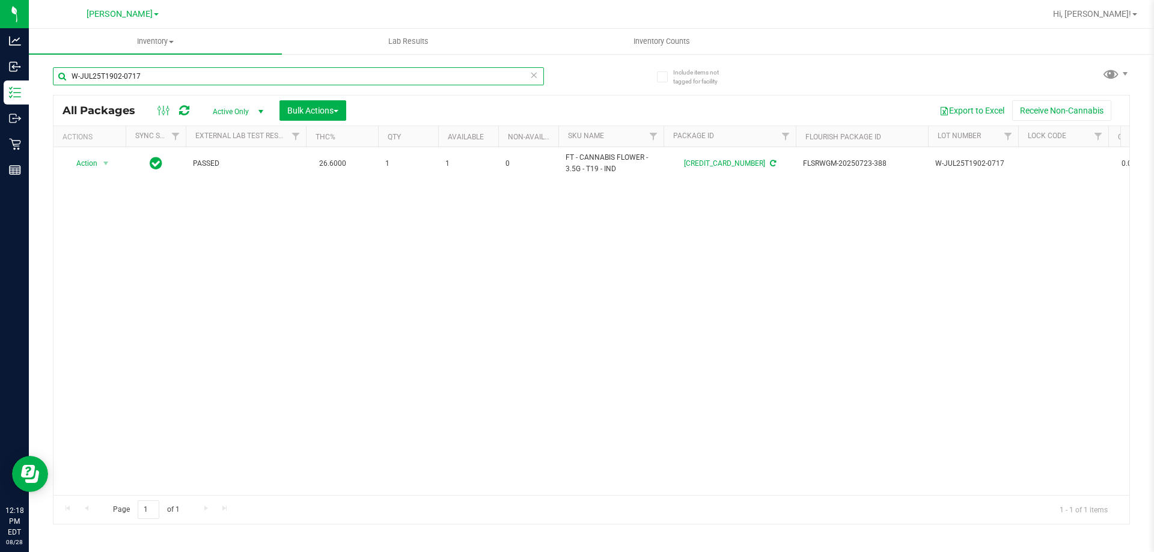
click at [409, 76] on input "W-JUL25T1902-0717" at bounding box center [298, 76] width 491 height 18
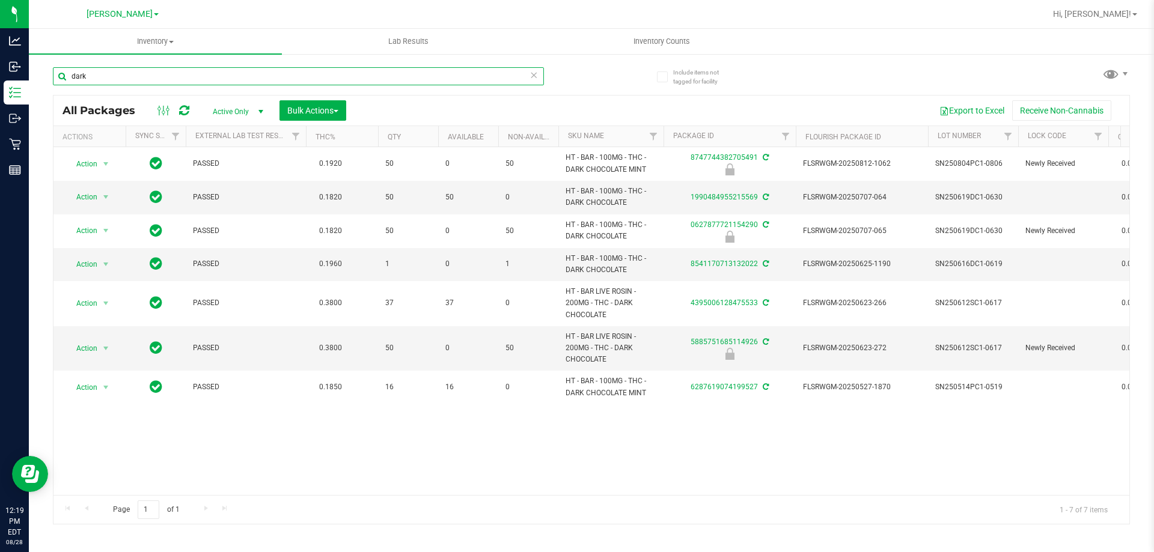
type input "dark"
